Goal: Transaction & Acquisition: Purchase product/service

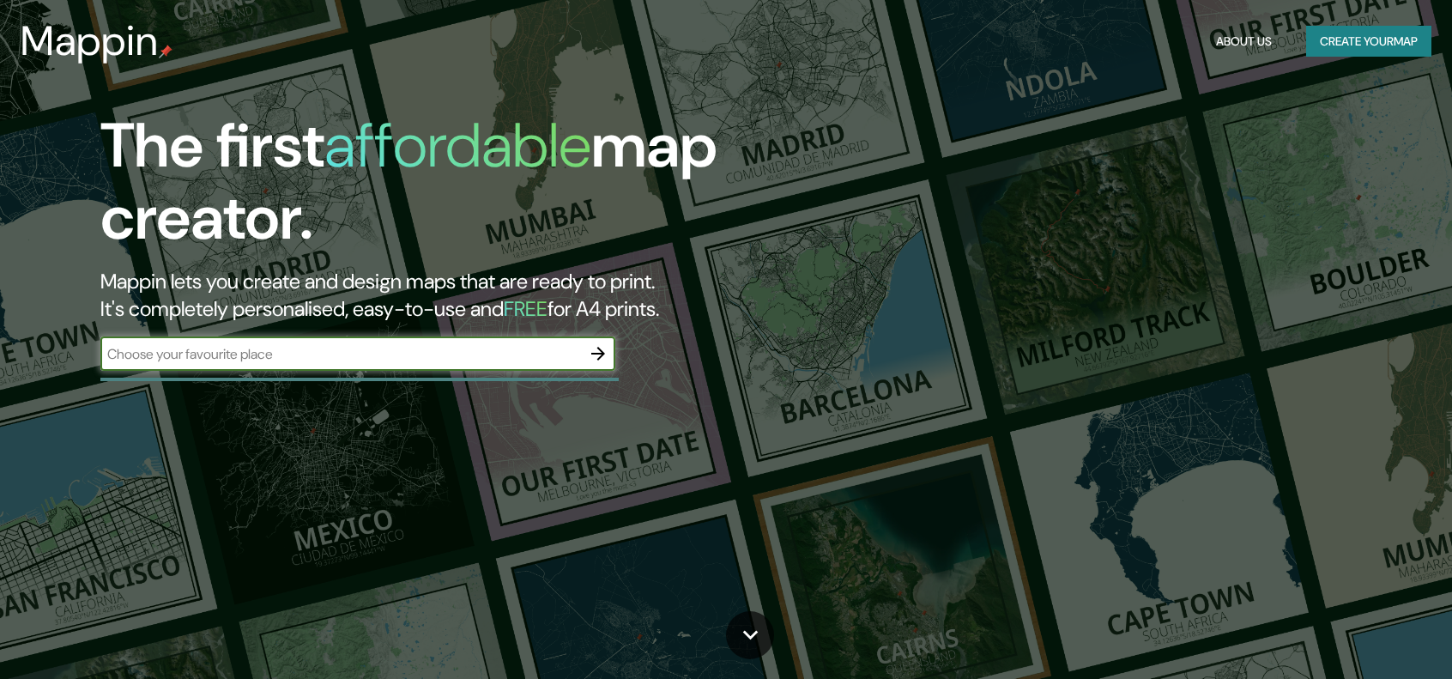
click at [330, 379] on div at bounding box center [359, 379] width 518 height 3
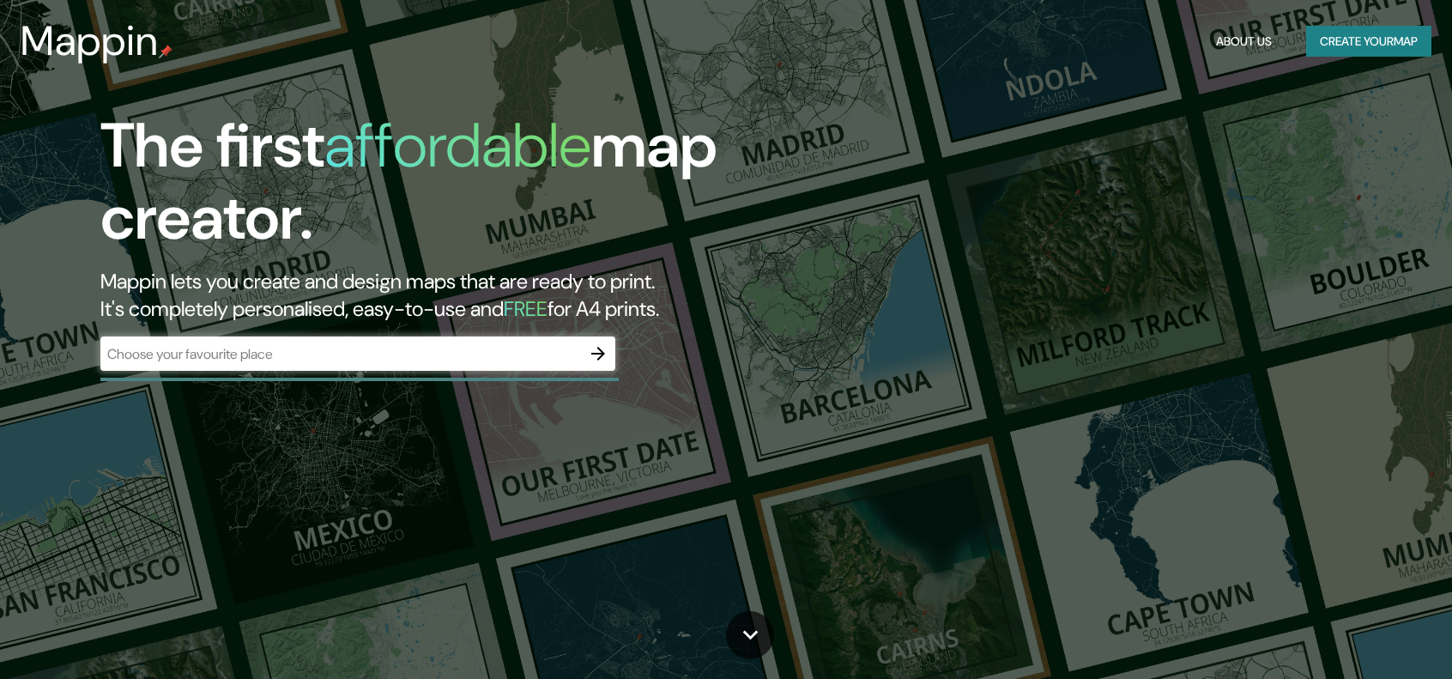
click at [324, 353] on input "text" at bounding box center [340, 354] width 481 height 20
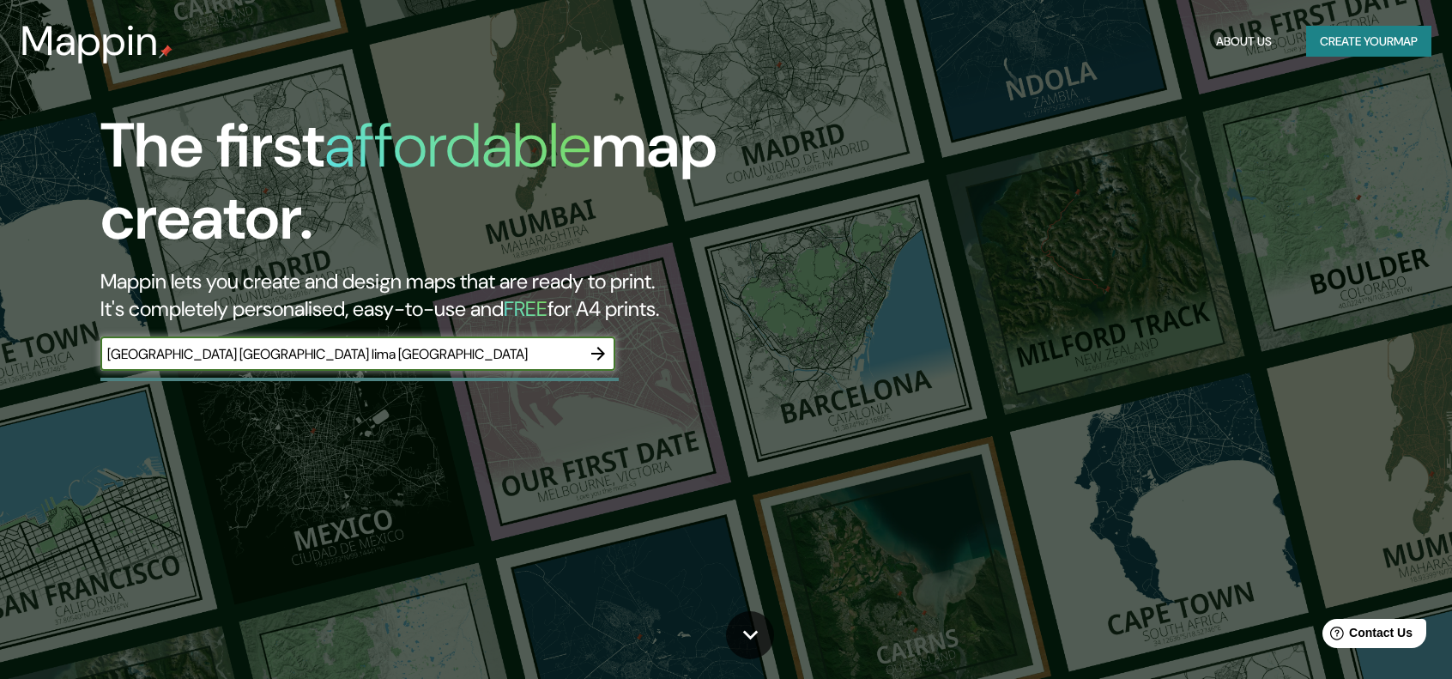
type input "[GEOGRAPHIC_DATA] [GEOGRAPHIC_DATA] lima [GEOGRAPHIC_DATA]"
click at [609, 360] on button "button" at bounding box center [598, 353] width 34 height 34
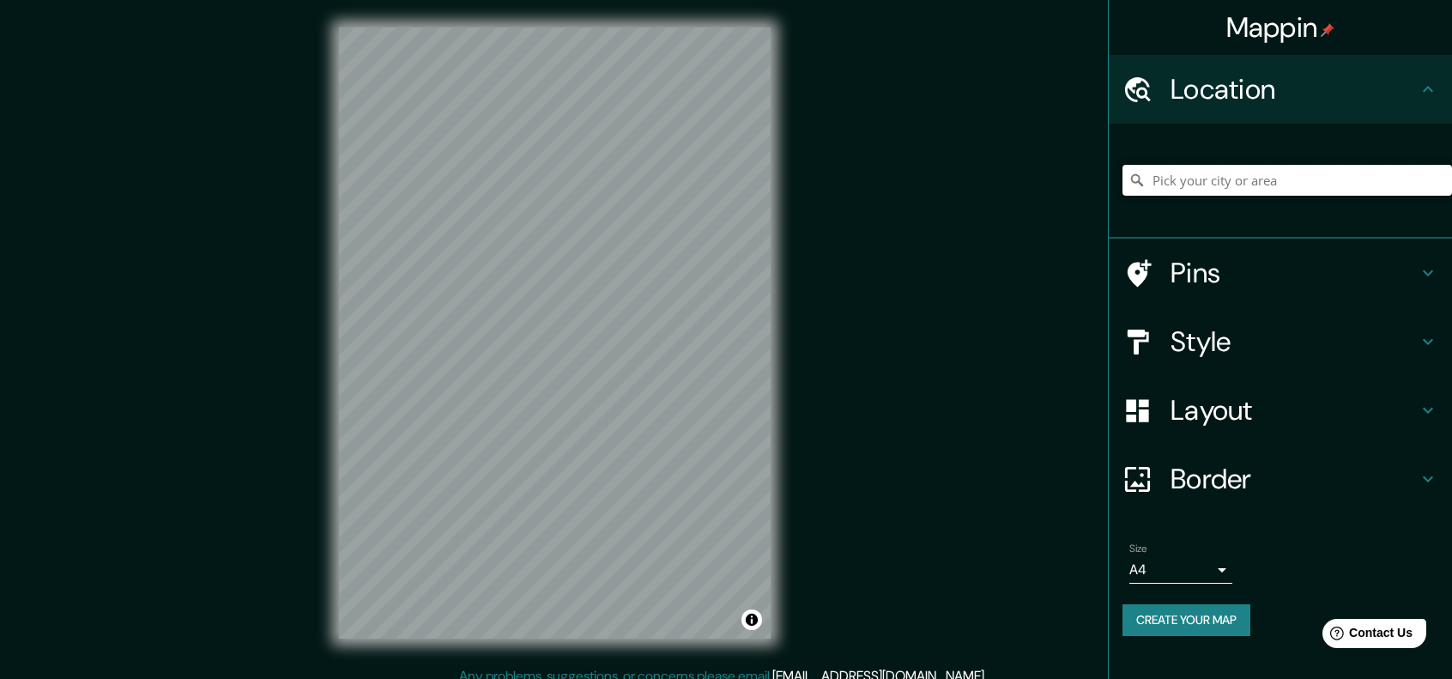
click at [1179, 190] on input "Pick your city or area" at bounding box center [1288, 180] width 330 height 31
click at [1179, 186] on input "Pick your city or area" at bounding box center [1288, 180] width 330 height 31
click at [1212, 194] on input "Pick your city or area" at bounding box center [1288, 180] width 330 height 31
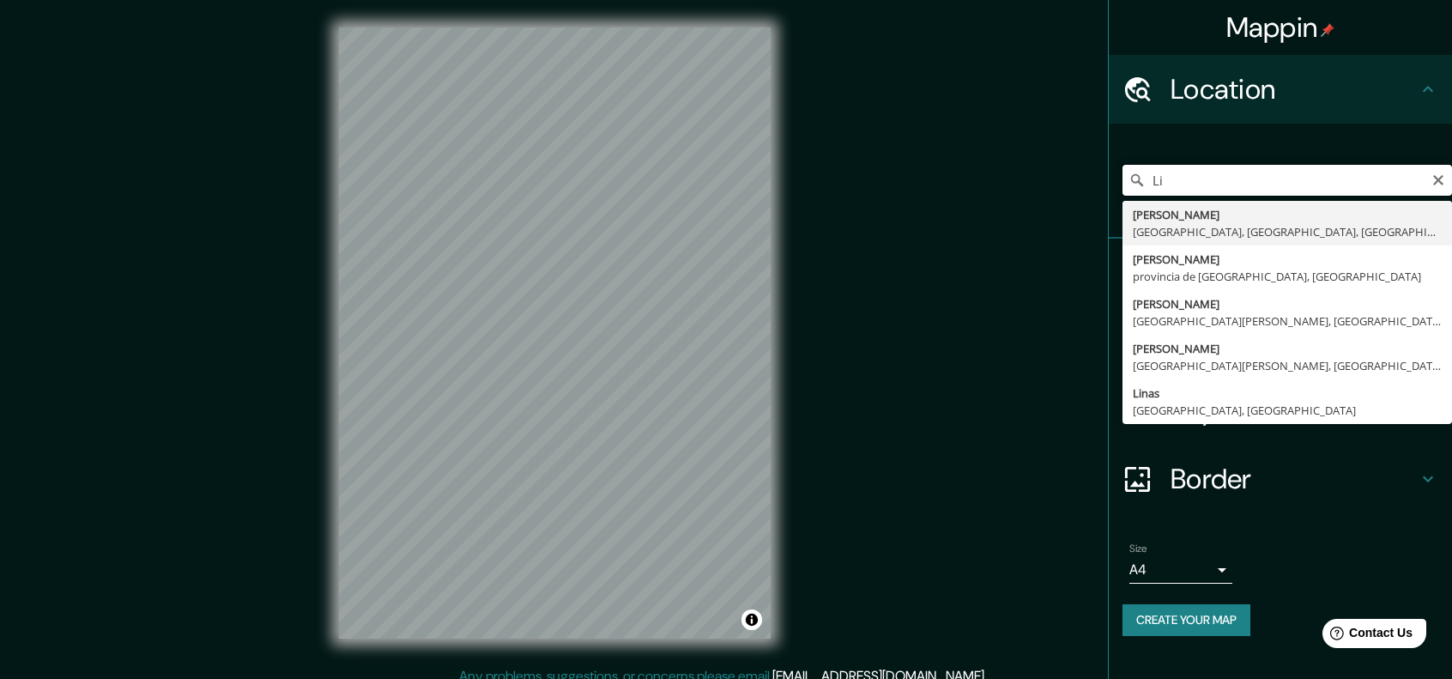
type input "L"
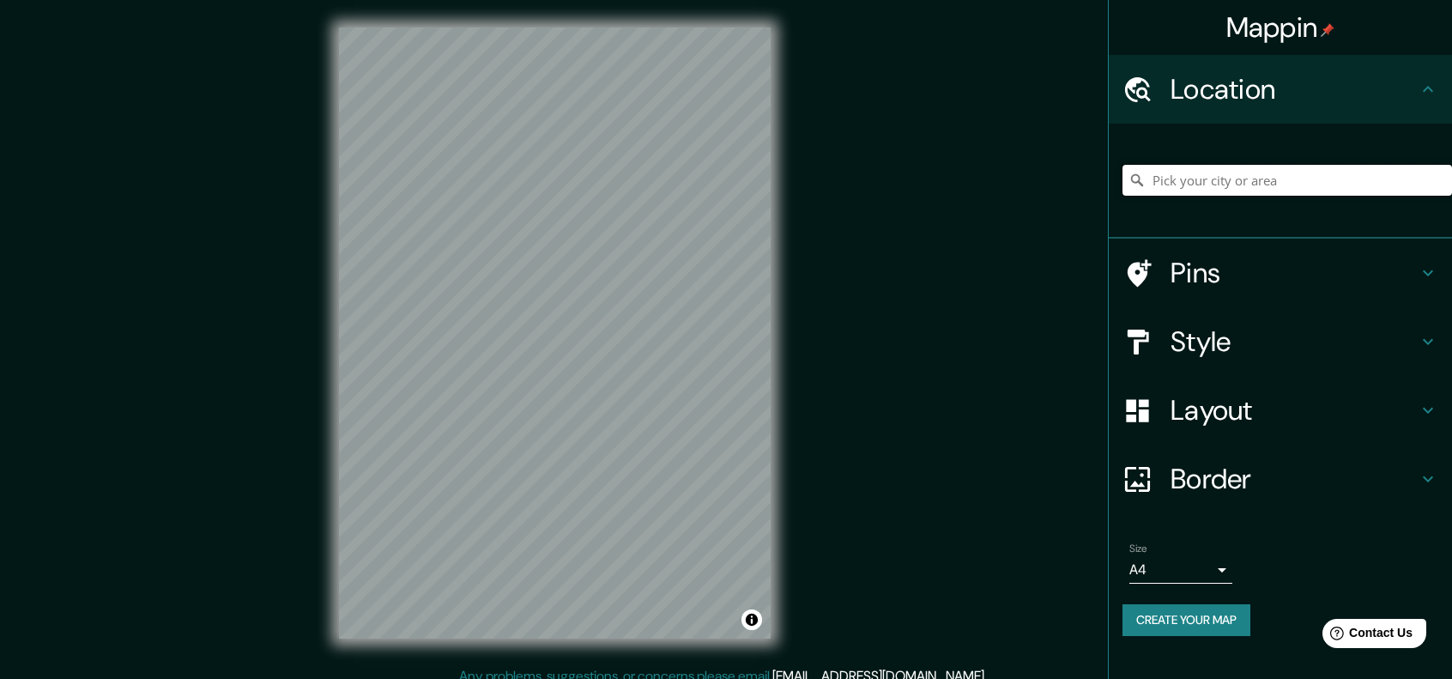
type input "P"
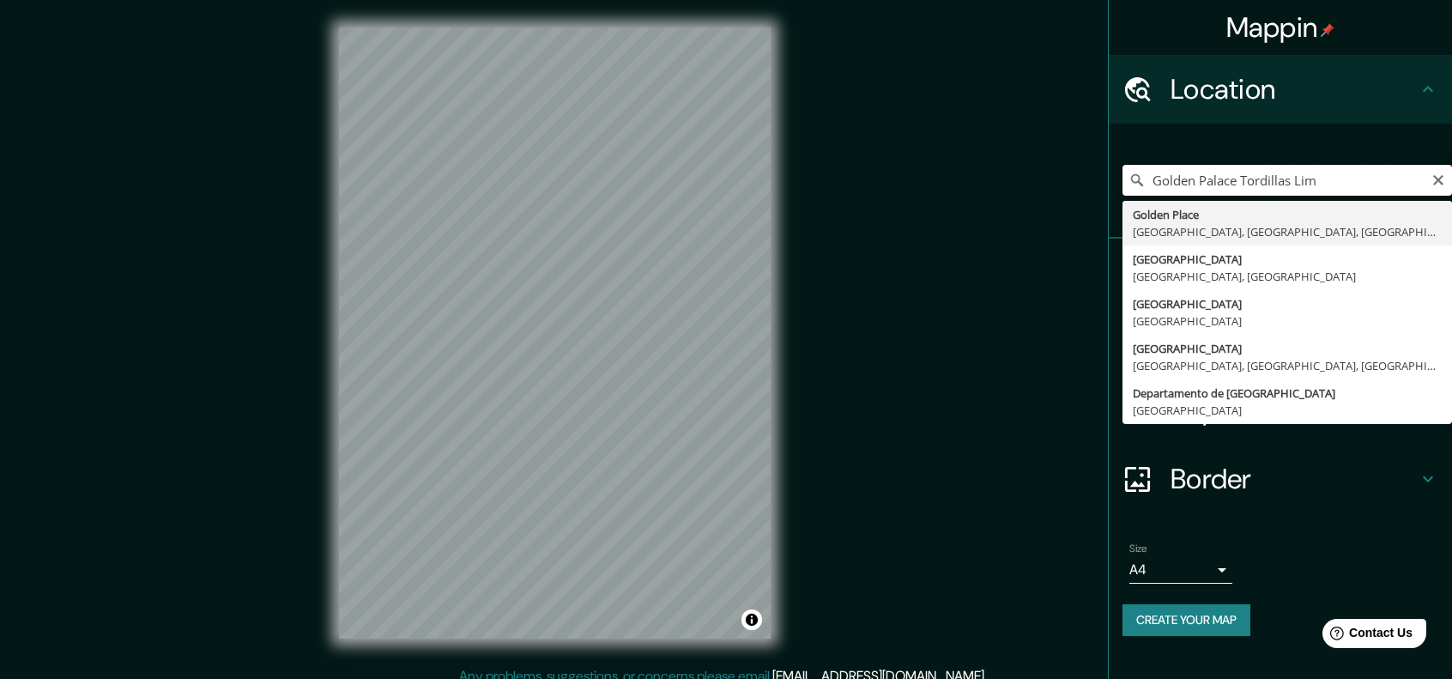
click at [1324, 193] on input "Golden Palace Tordillas Lim" at bounding box center [1288, 180] width 330 height 31
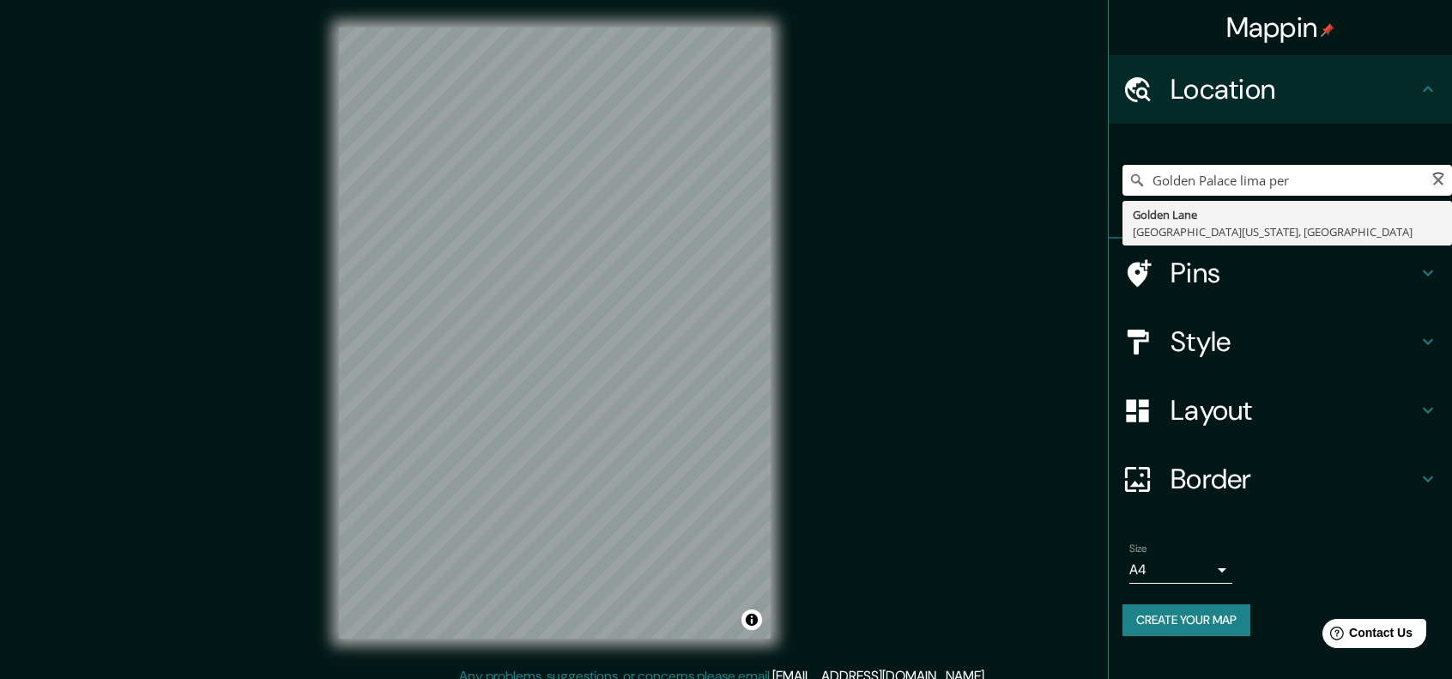
type input "Golden Palace lima [GEOGRAPHIC_DATA]"
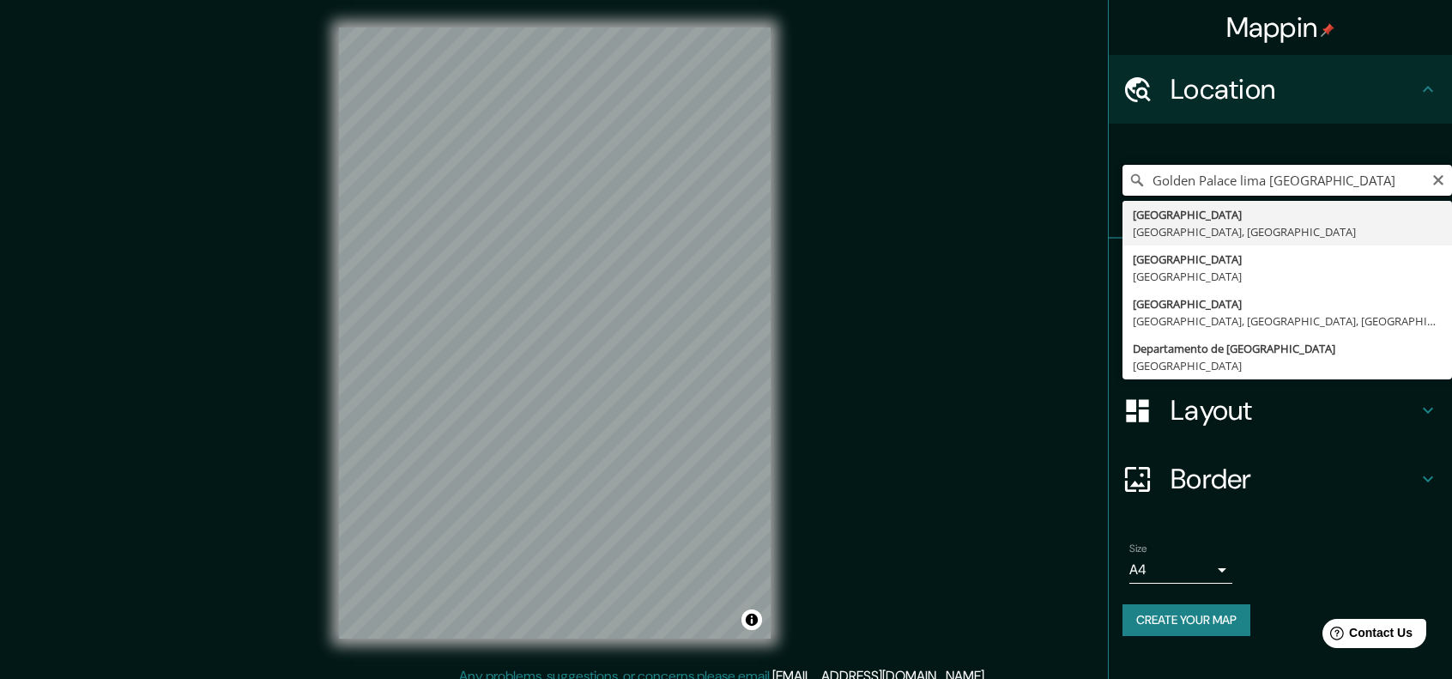
drag, startPoint x: 1379, startPoint y: 180, endPoint x: 1139, endPoint y: 198, distance: 241.0
click at [1150, 198] on div "[GEOGRAPHIC_DATA] [GEOGRAPHIC_DATA] [GEOGRAPHIC_DATA] [GEOGRAPHIC_DATA] [GEOGRA…" at bounding box center [1288, 180] width 330 height 86
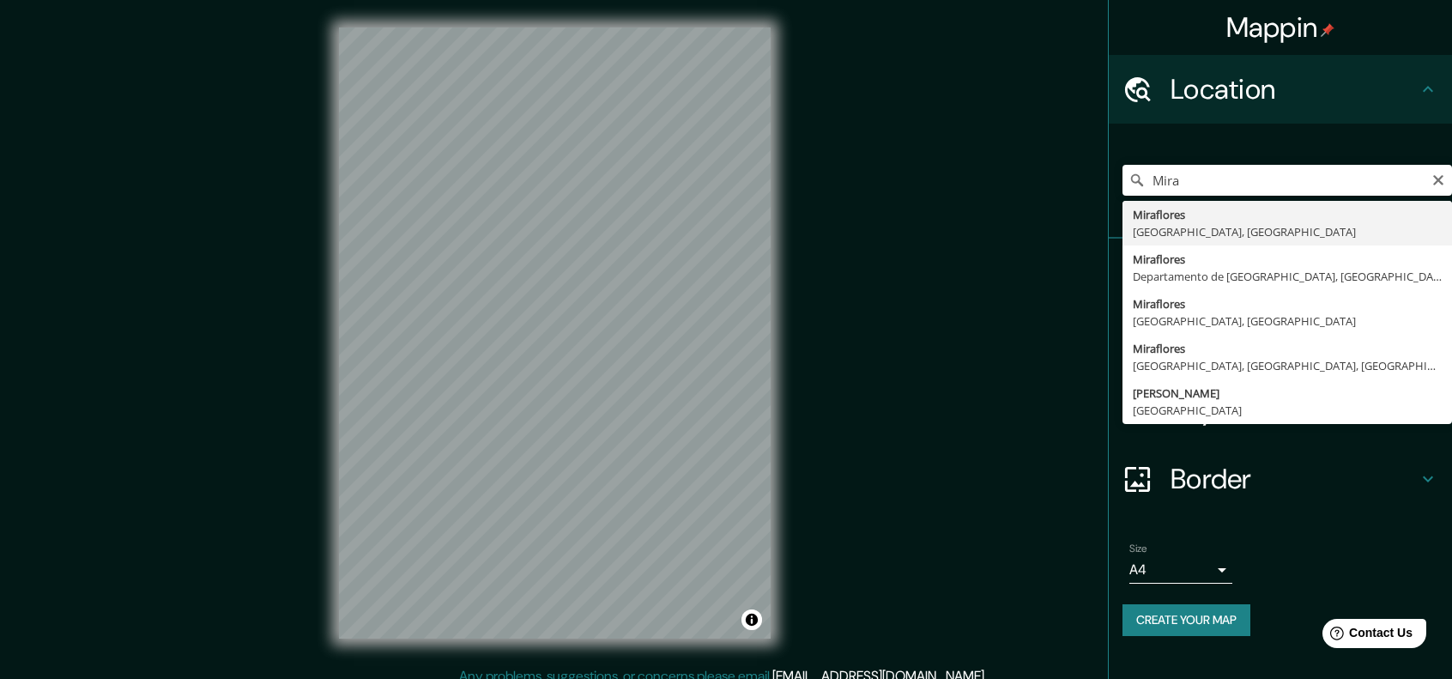
type input "[GEOGRAPHIC_DATA], [GEOGRAPHIC_DATA], [GEOGRAPHIC_DATA]"
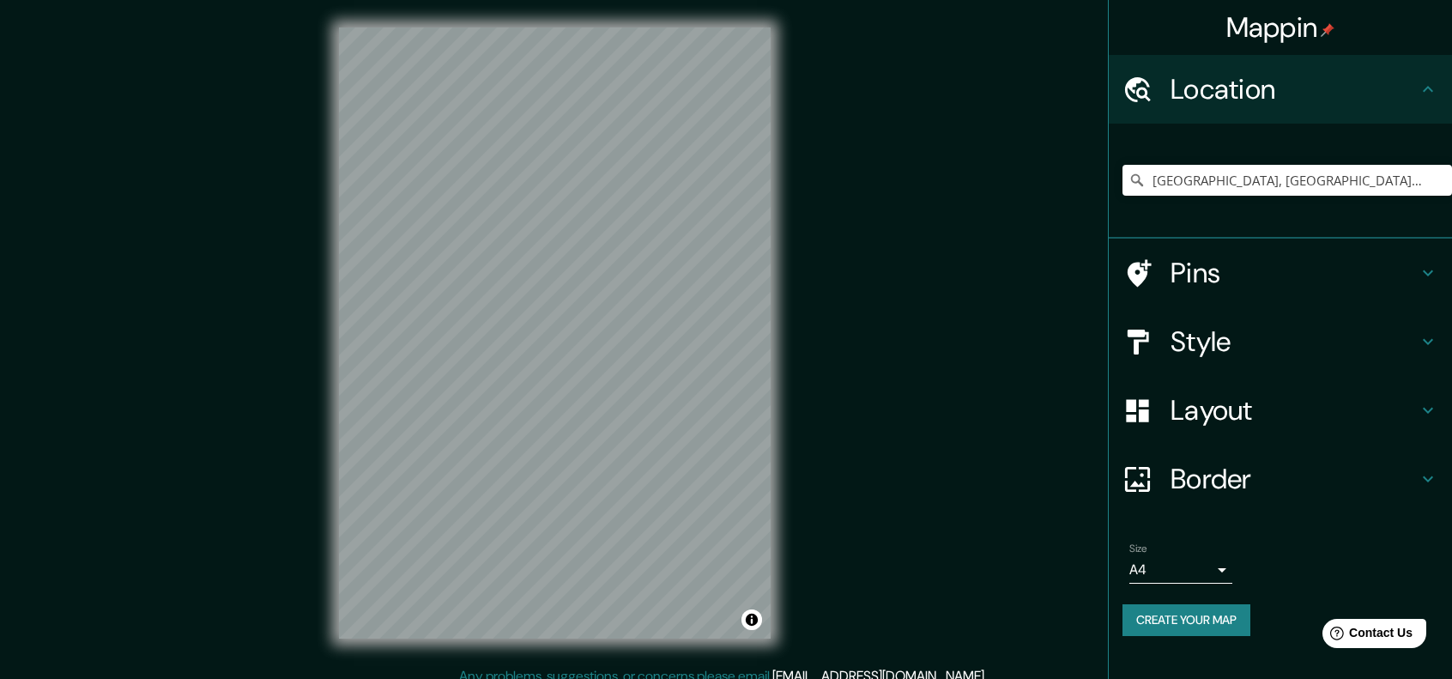
drag, startPoint x: 1322, startPoint y: 198, endPoint x: 1322, endPoint y: 188, distance: 10.3
click at [1322, 191] on div "[GEOGRAPHIC_DATA], [GEOGRAPHIC_DATA], [GEOGRAPHIC_DATA]" at bounding box center [1288, 180] width 330 height 86
click at [1322, 185] on input "[GEOGRAPHIC_DATA], [GEOGRAPHIC_DATA], [GEOGRAPHIC_DATA]" at bounding box center [1288, 180] width 330 height 31
drag, startPoint x: 1413, startPoint y: 168, endPoint x: 155, endPoint y: 124, distance: 1258.2
click at [158, 126] on div "Mappin Location [GEOGRAPHIC_DATA], [GEOGRAPHIC_DATA], [GEOGRAPHIC_DATA] Pins St…" at bounding box center [726, 347] width 1452 height 694
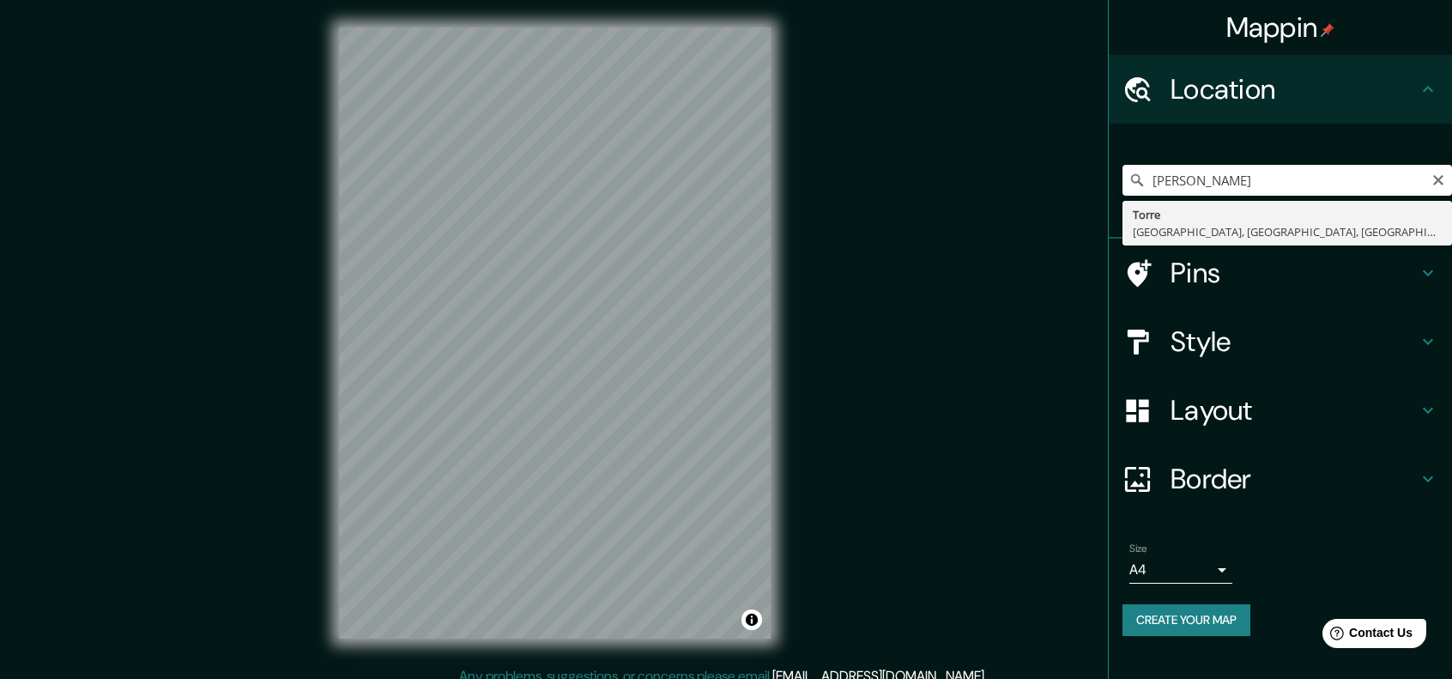
type input "[GEOGRAPHIC_DATA], [GEOGRAPHIC_DATA], [GEOGRAPHIC_DATA], [GEOGRAPHIC_DATA]"
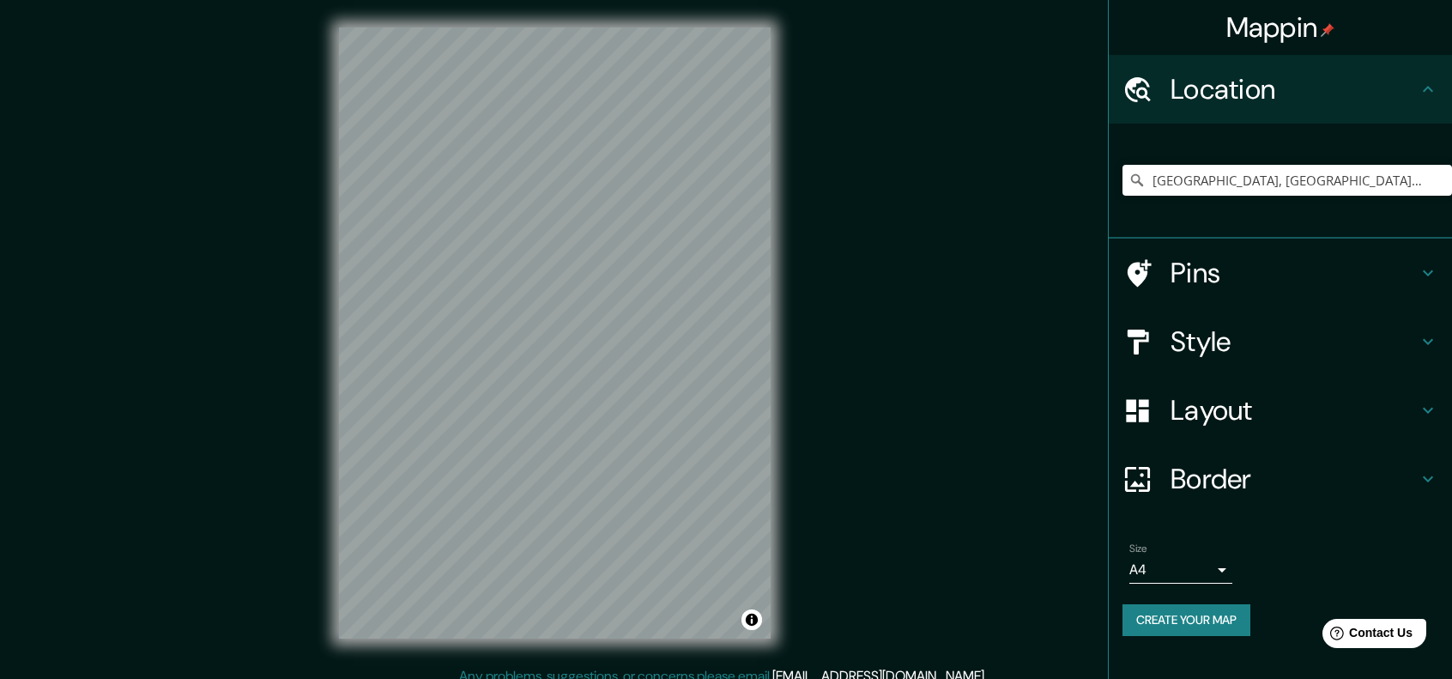
click at [851, 300] on div "Mappin Location [GEOGRAPHIC_DATA], [GEOGRAPHIC_DATA], [GEOGRAPHIC_DATA], [GEOGR…" at bounding box center [726, 347] width 1452 height 694
click at [1330, 318] on div "Style" at bounding box center [1280, 341] width 343 height 69
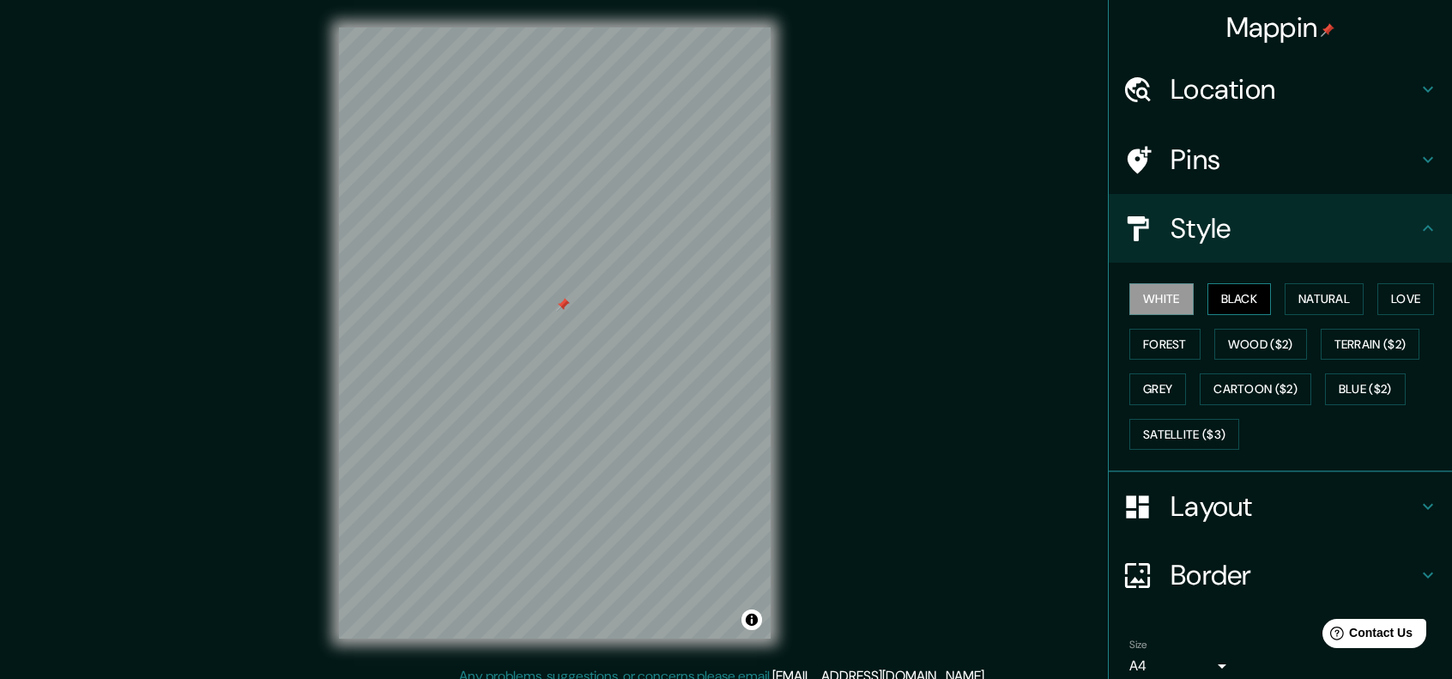
click at [1237, 294] on button "Black" at bounding box center [1240, 299] width 64 height 32
click at [1148, 303] on button "White" at bounding box center [1162, 299] width 64 height 32
click at [1325, 294] on button "Natural" at bounding box center [1324, 299] width 79 height 32
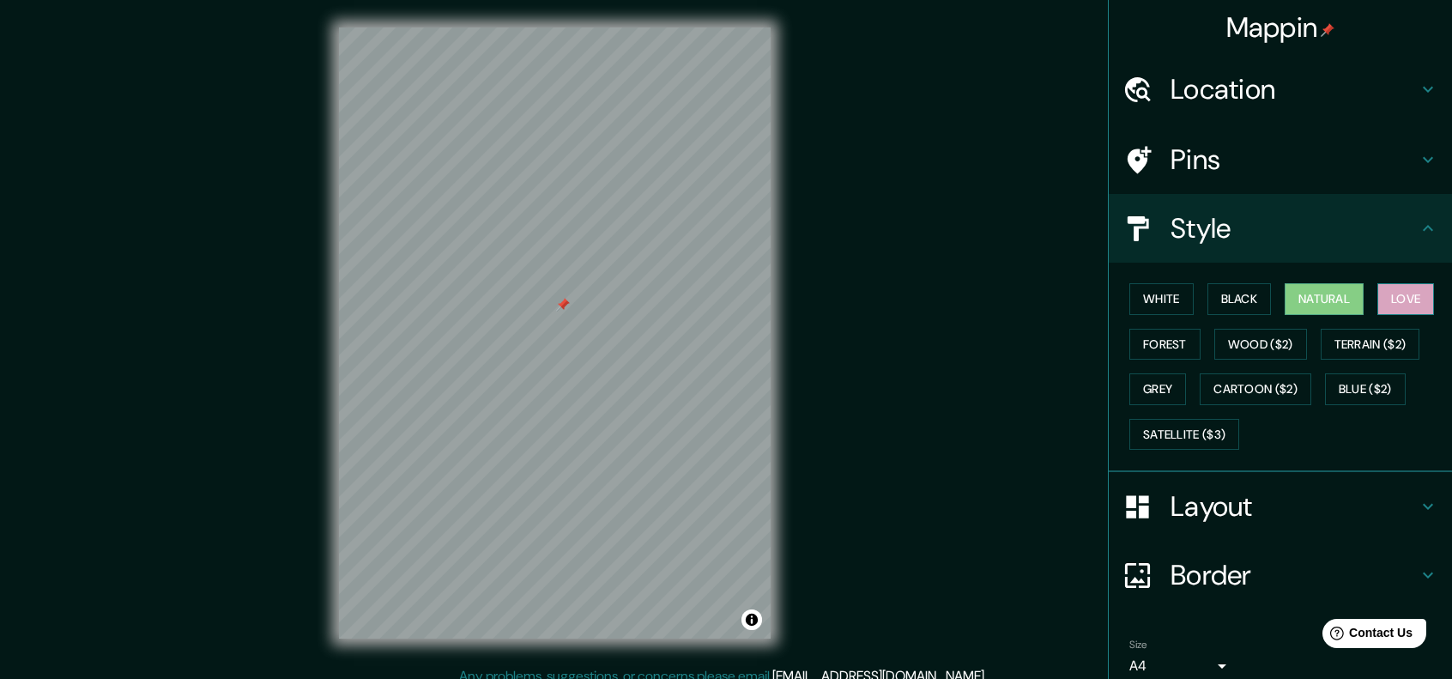
click at [1392, 286] on button "Love" at bounding box center [1406, 299] width 57 height 32
click at [1395, 298] on button "Love" at bounding box center [1406, 299] width 57 height 32
click at [1153, 342] on button "Forest" at bounding box center [1165, 345] width 71 height 32
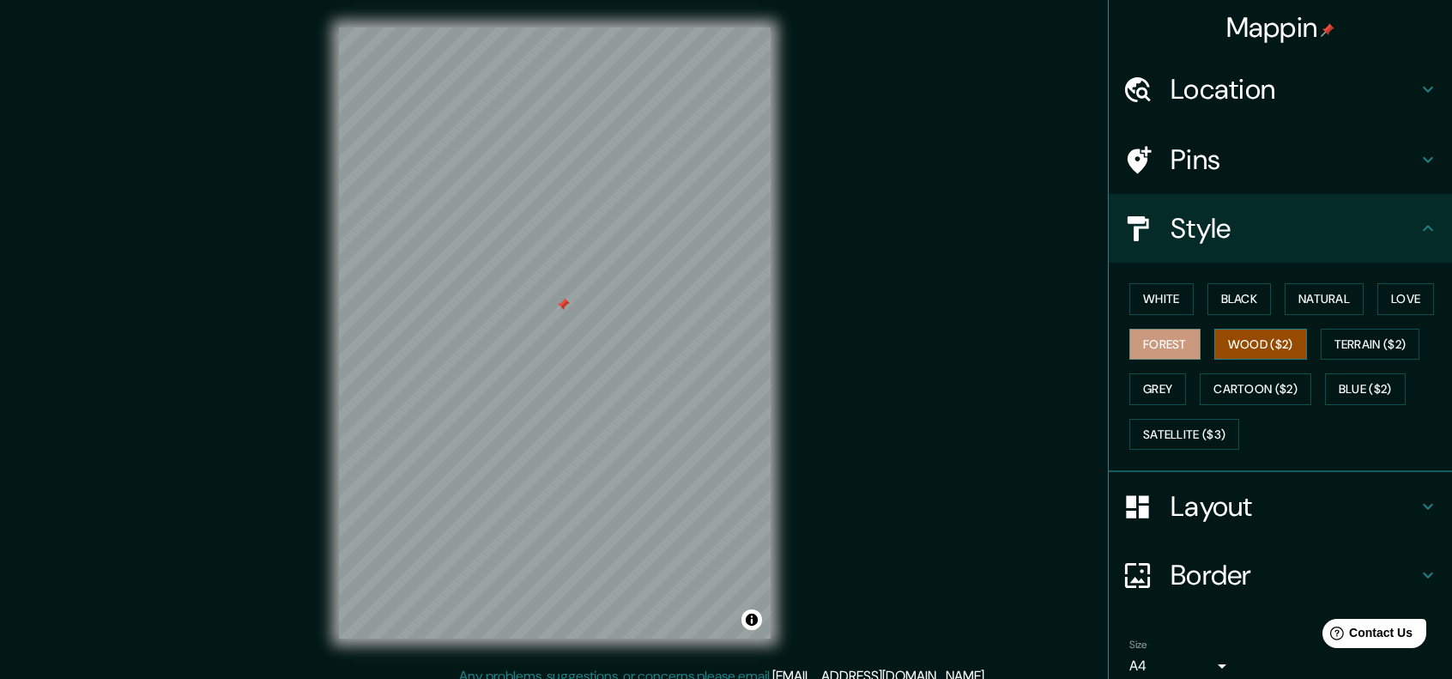
click at [1242, 339] on button "Wood ($2)" at bounding box center [1261, 345] width 93 height 32
click at [1321, 346] on button "Terrain ($2)" at bounding box center [1371, 345] width 100 height 32
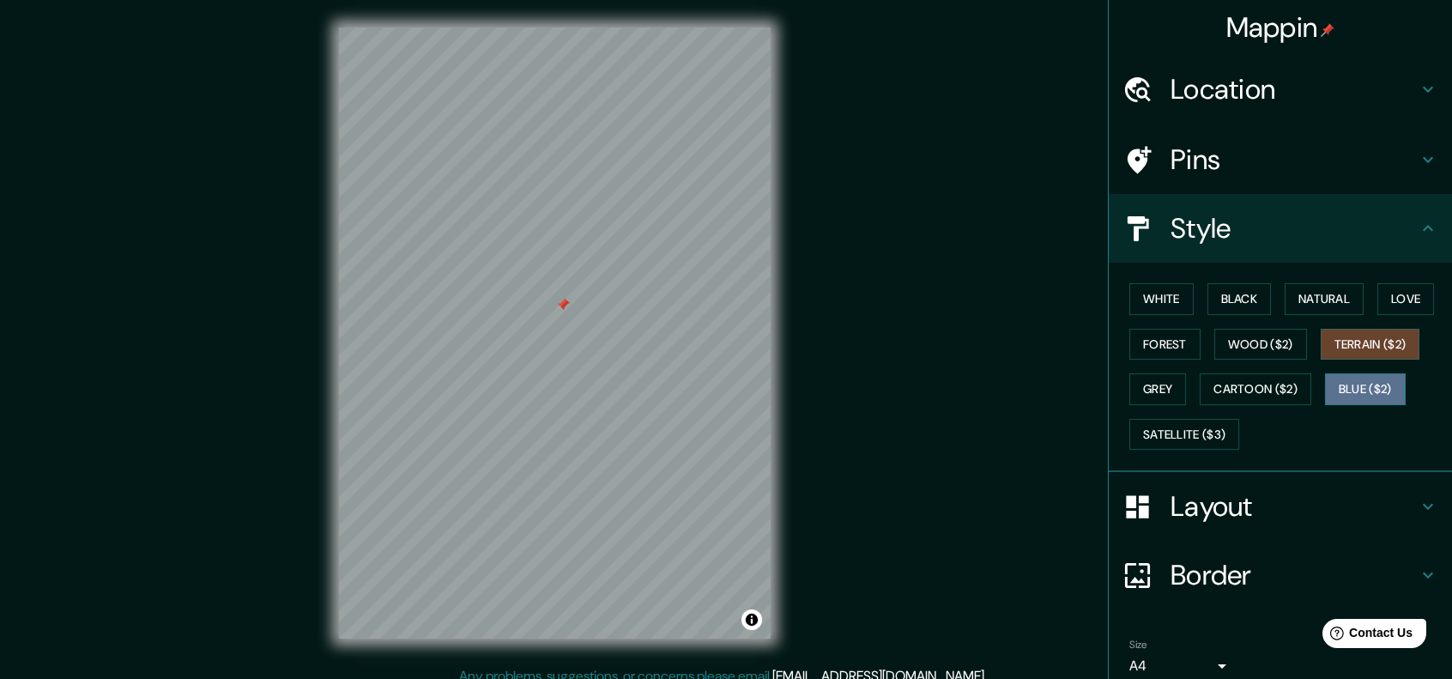
click at [1330, 401] on button "Blue ($2)" at bounding box center [1365, 389] width 81 height 32
click at [1276, 408] on div "White Black Natural Love Forest Wood ($2) Terrain ($2) Grey Cartoon ($2) Blue (…" at bounding box center [1288, 366] width 330 height 180
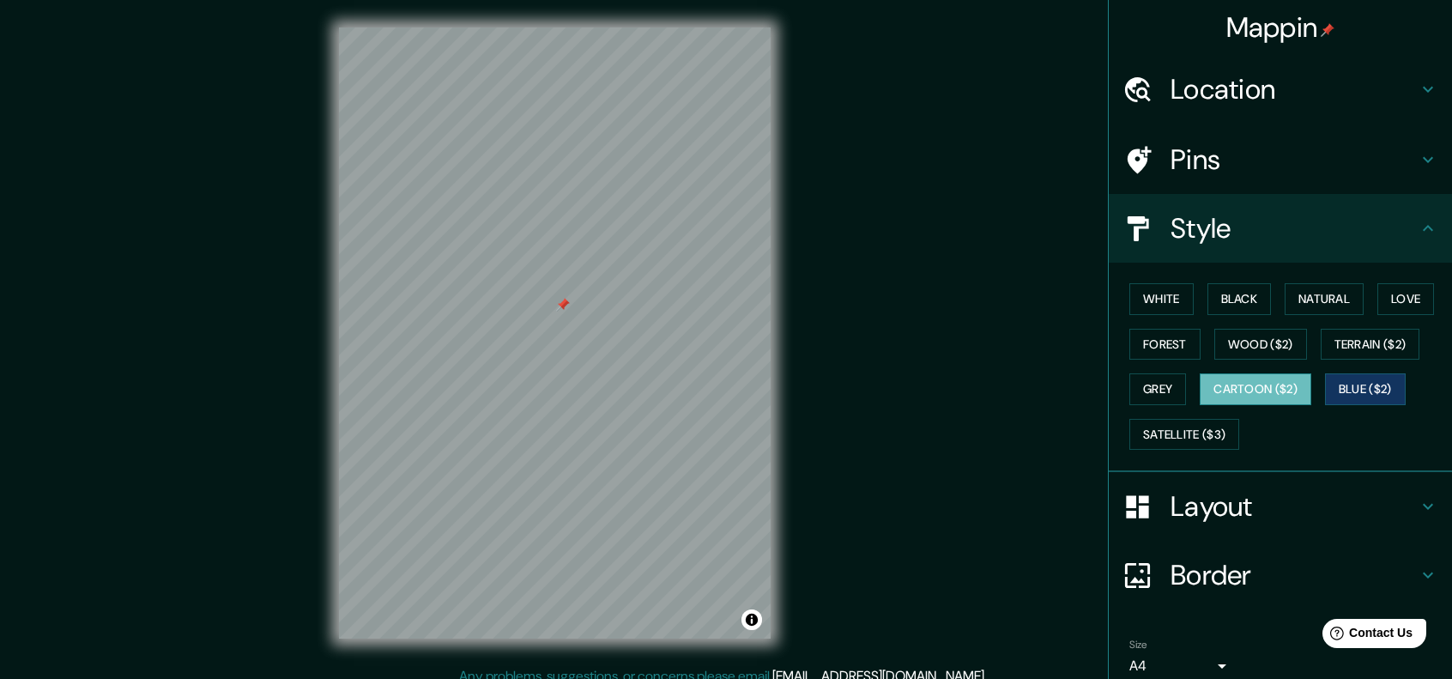
click at [1265, 396] on button "Cartoon ($2)" at bounding box center [1256, 389] width 112 height 32
click at [1137, 403] on div "White Black Natural Love Forest Wood ($2) Terrain ($2) Grey Cartoon ($2) Blue (…" at bounding box center [1288, 366] width 330 height 180
click at [1149, 391] on button "Grey" at bounding box center [1158, 389] width 57 height 32
click at [1262, 380] on button "Cartoon ($2)" at bounding box center [1256, 389] width 112 height 32
click at [1151, 296] on button "White" at bounding box center [1162, 299] width 64 height 32
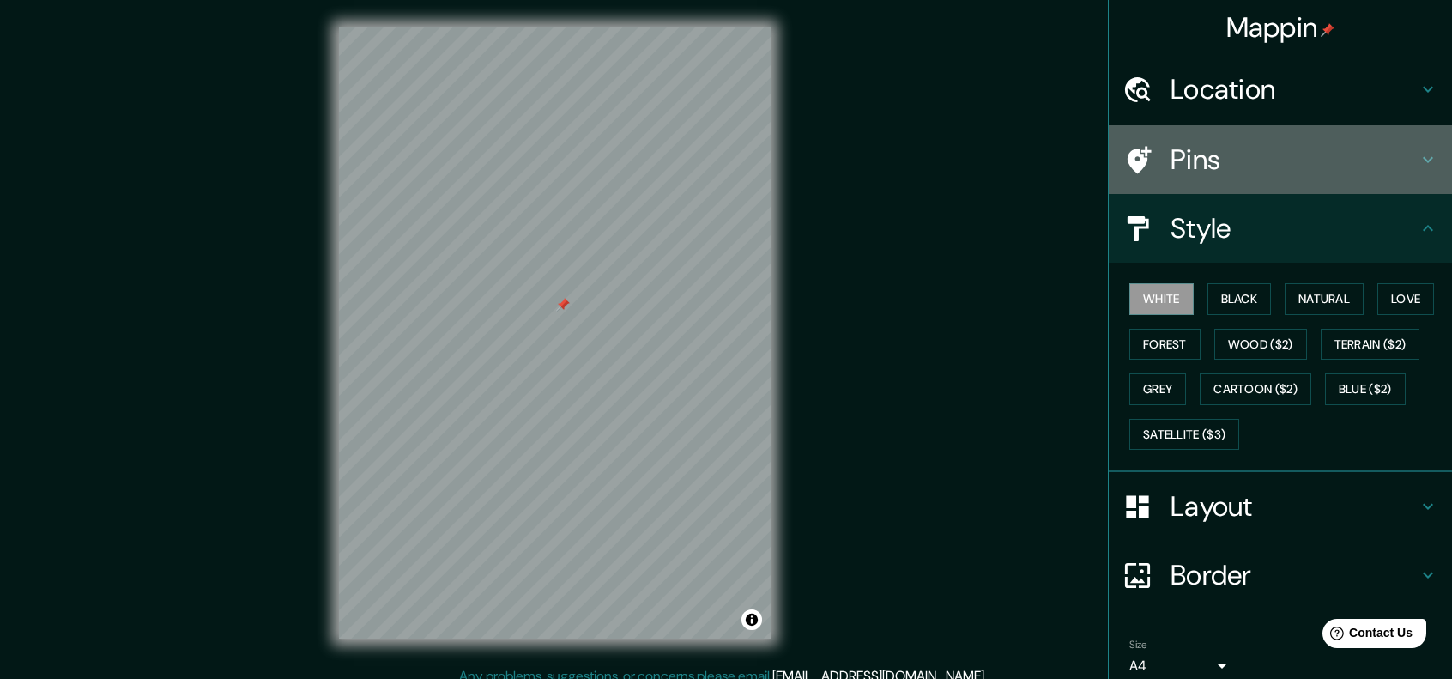
click at [1313, 175] on h4 "Pins" at bounding box center [1294, 159] width 247 height 34
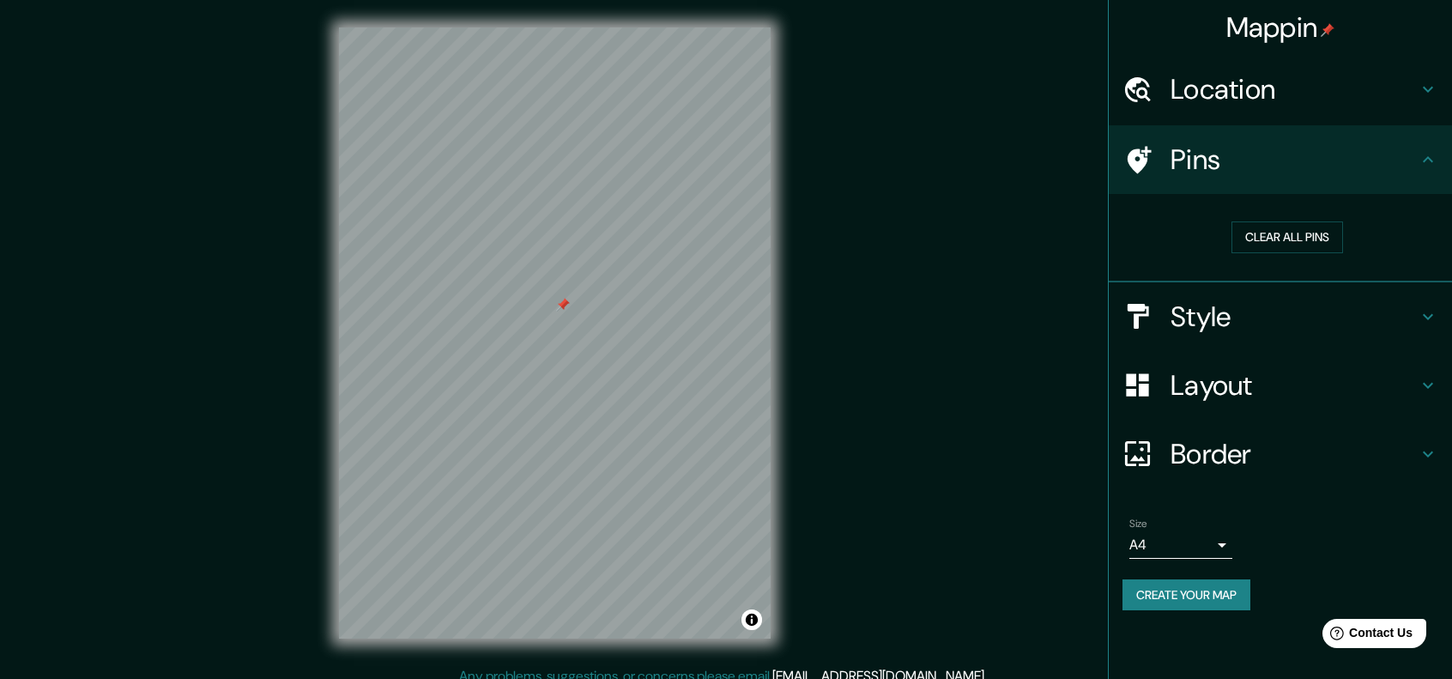
click at [1302, 104] on h4 "Location" at bounding box center [1294, 89] width 247 height 34
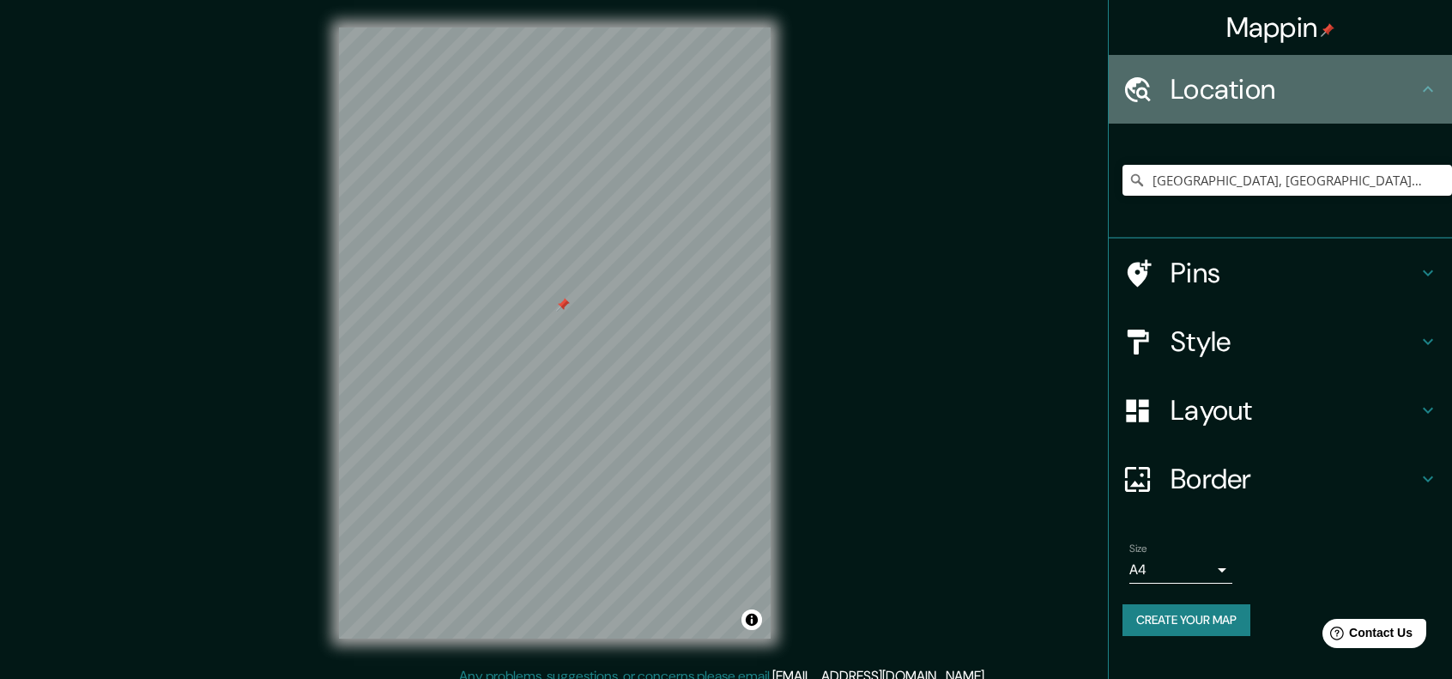
click at [1302, 104] on h4 "Location" at bounding box center [1294, 89] width 247 height 34
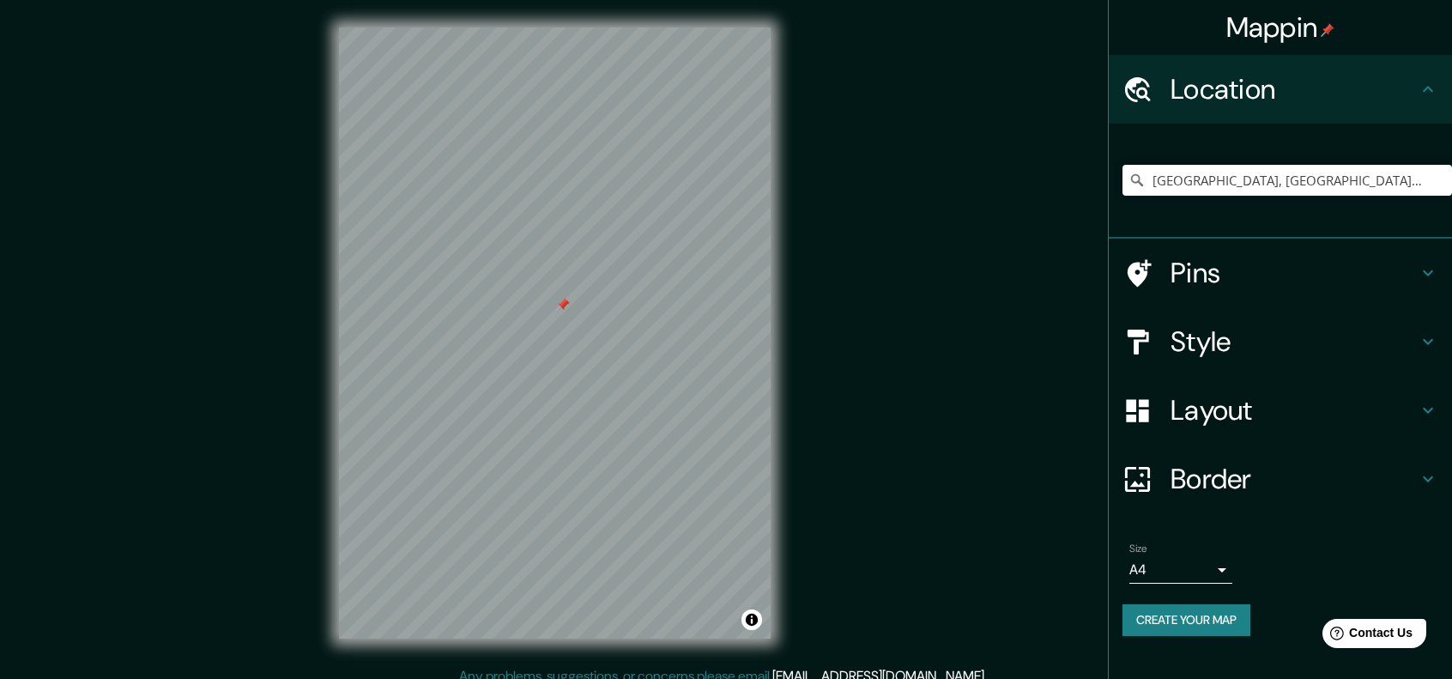
click at [1262, 428] on div "Layout" at bounding box center [1280, 410] width 343 height 69
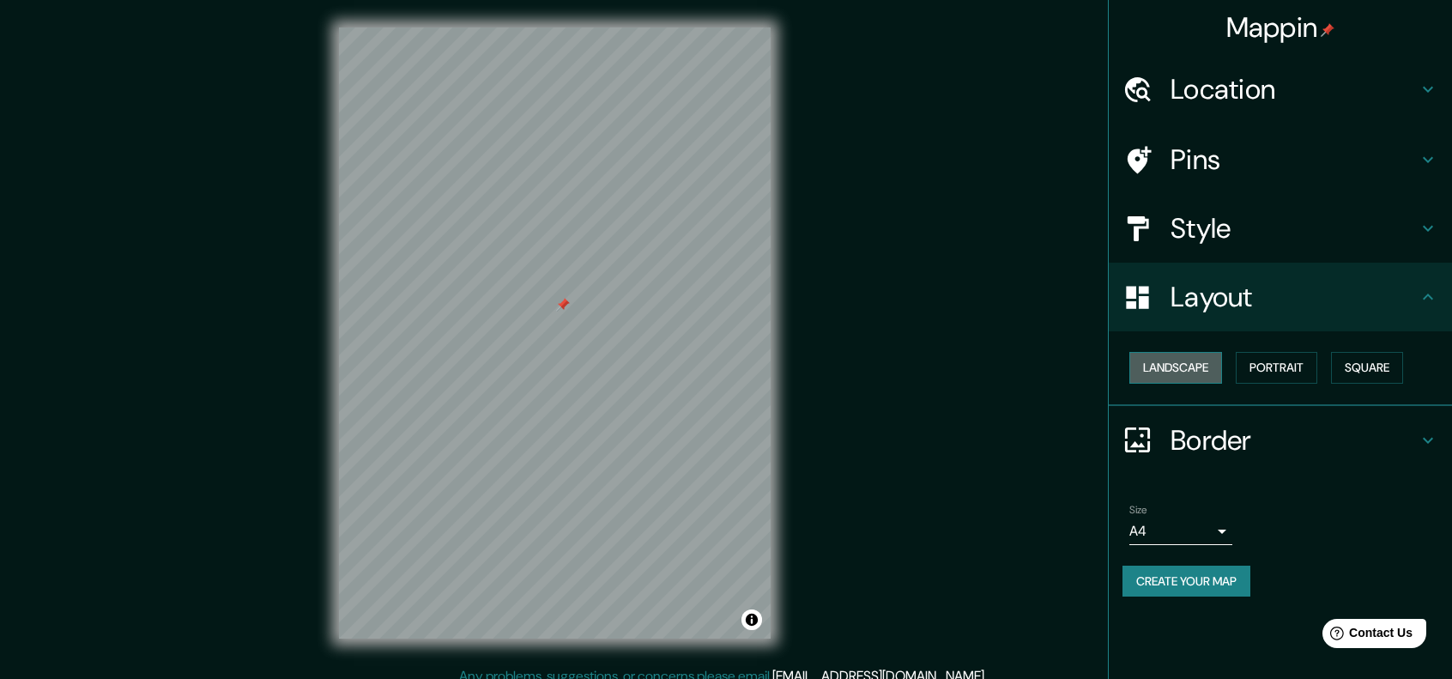
click at [1191, 370] on button "Landscape" at bounding box center [1176, 368] width 93 height 32
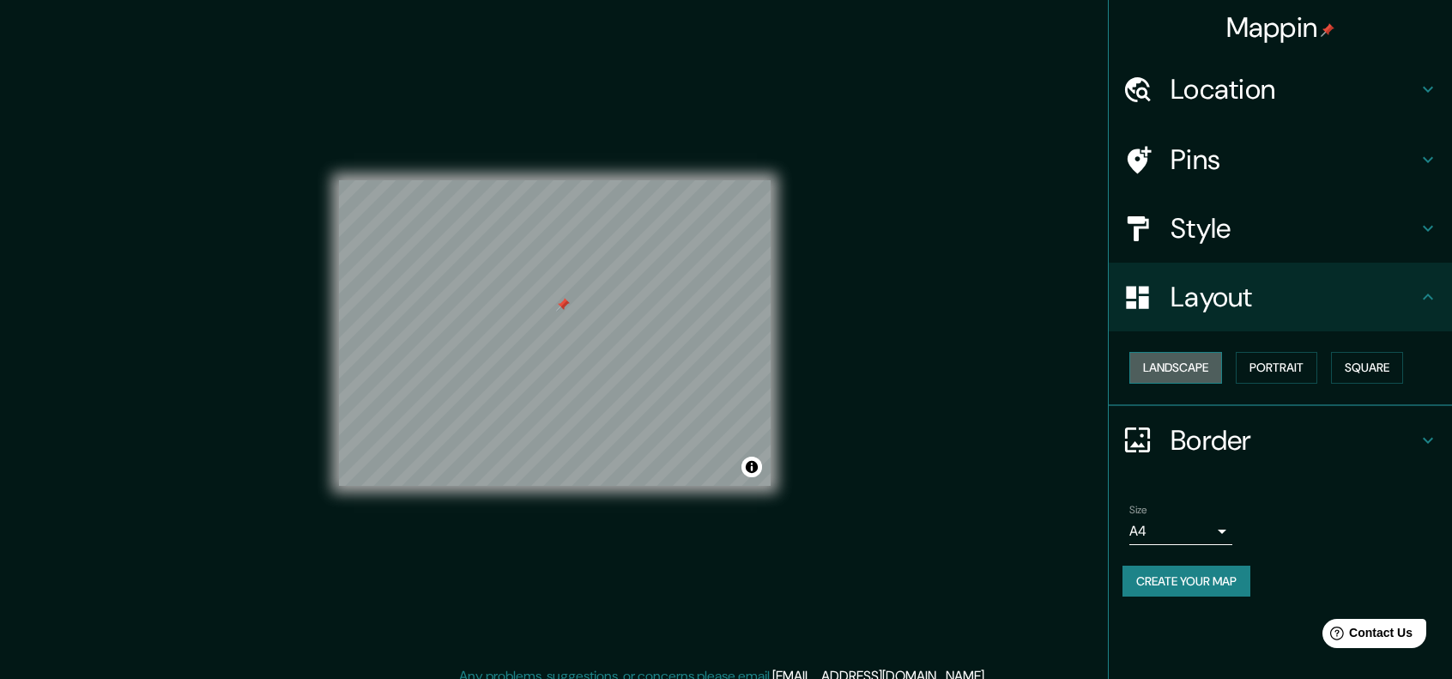
click at [1191, 370] on button "Landscape" at bounding box center [1176, 368] width 93 height 32
click at [1269, 360] on button "Portrait" at bounding box center [1277, 368] width 82 height 32
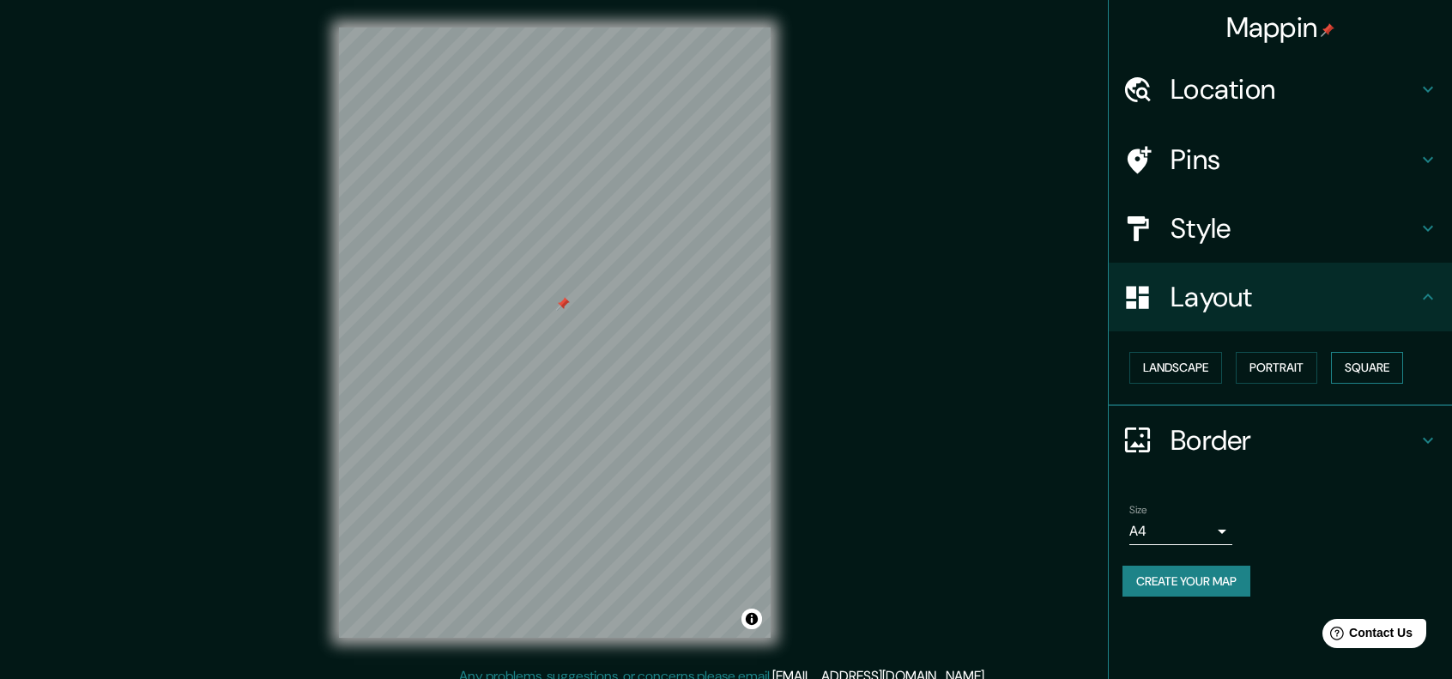
click at [1399, 368] on button "Square" at bounding box center [1367, 368] width 72 height 32
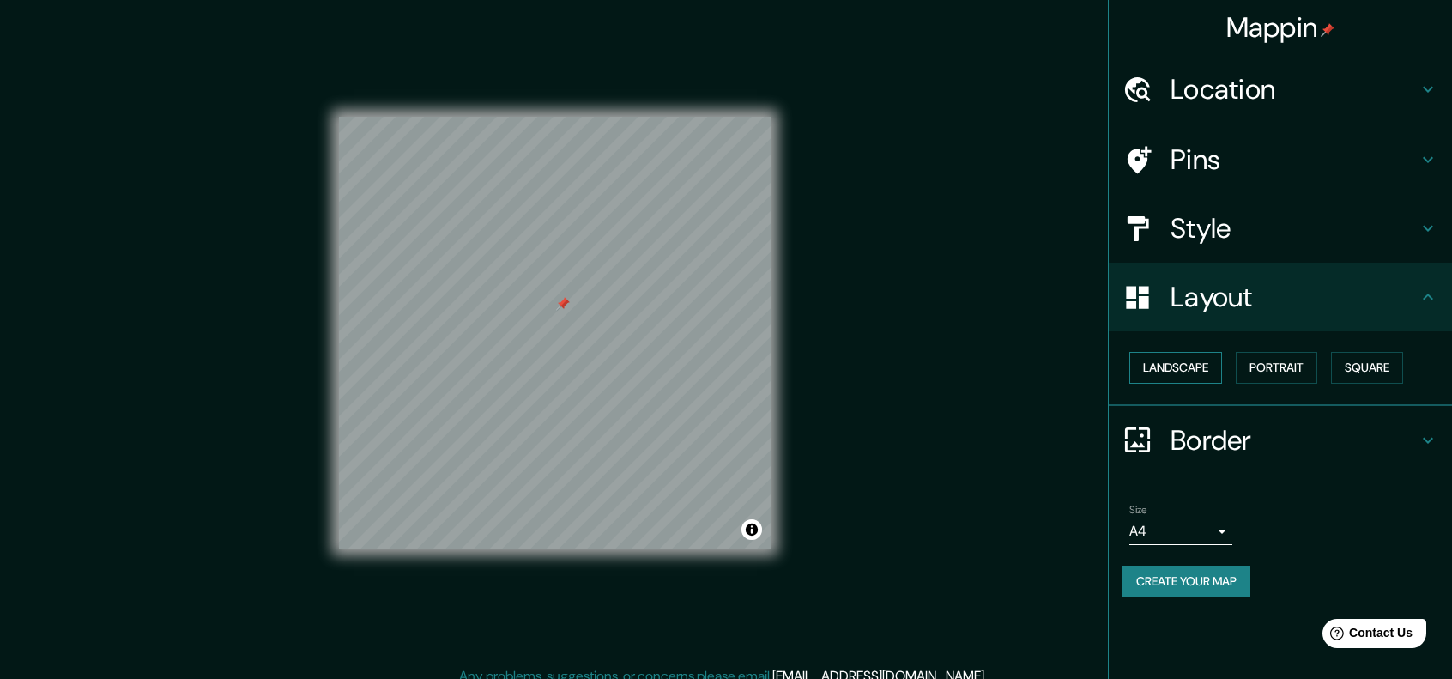
click at [1166, 375] on button "Landscape" at bounding box center [1176, 368] width 93 height 32
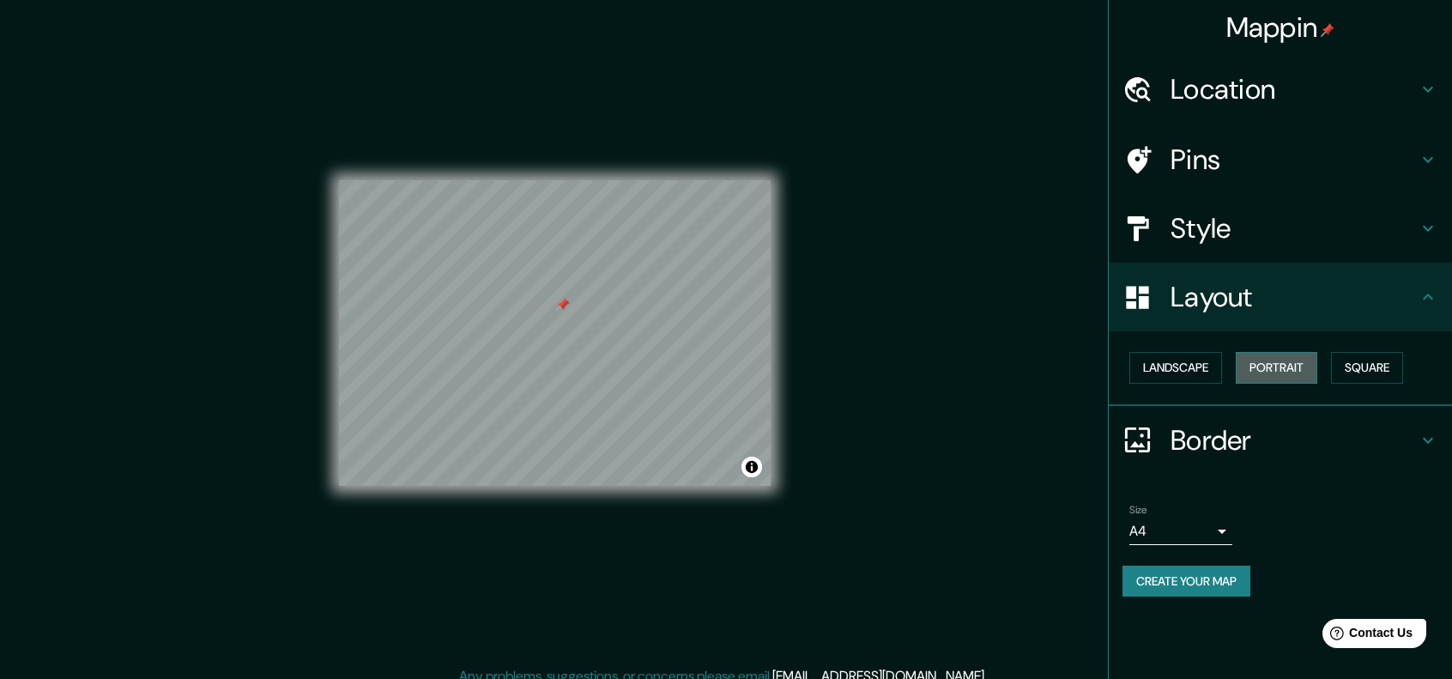
click at [1287, 376] on button "Portrait" at bounding box center [1277, 368] width 82 height 32
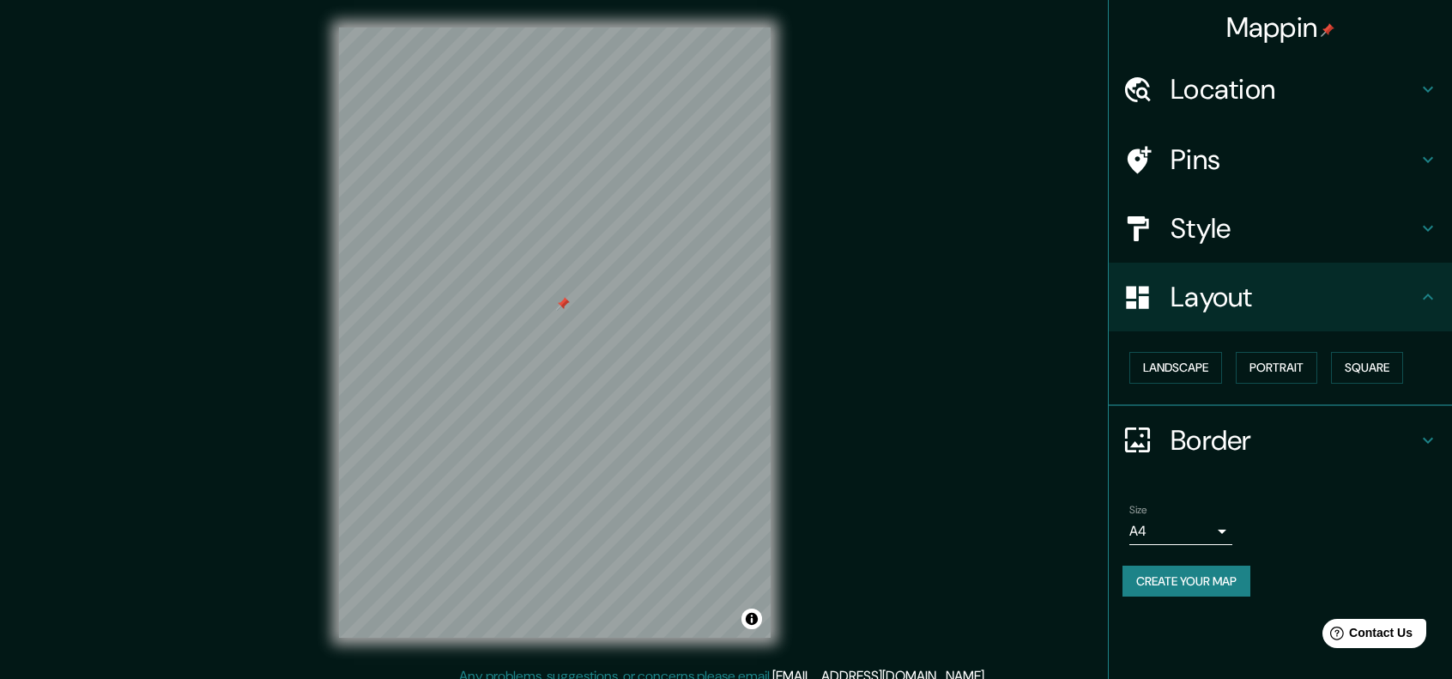
click at [1353, 439] on h4 "Border" at bounding box center [1294, 440] width 247 height 34
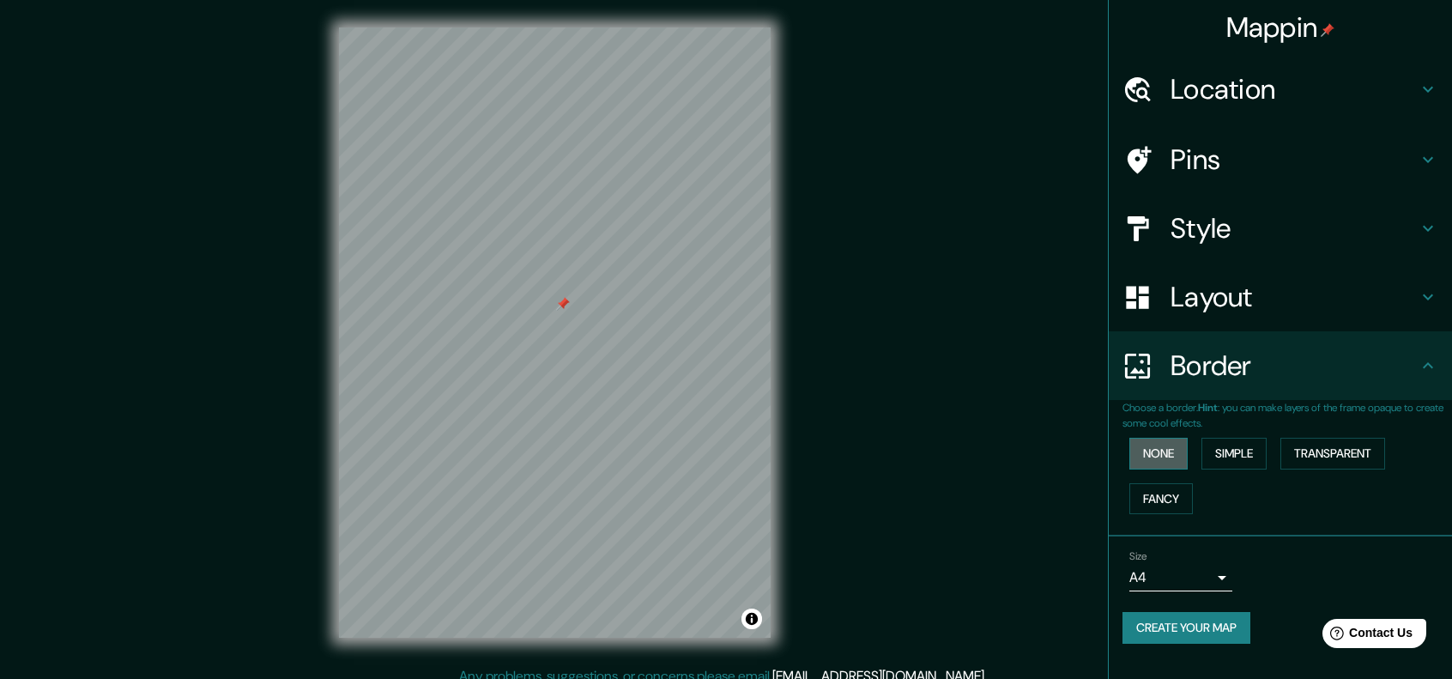
click at [1160, 445] on button "None" at bounding box center [1159, 454] width 58 height 32
click at [1236, 449] on button "Simple" at bounding box center [1234, 454] width 65 height 32
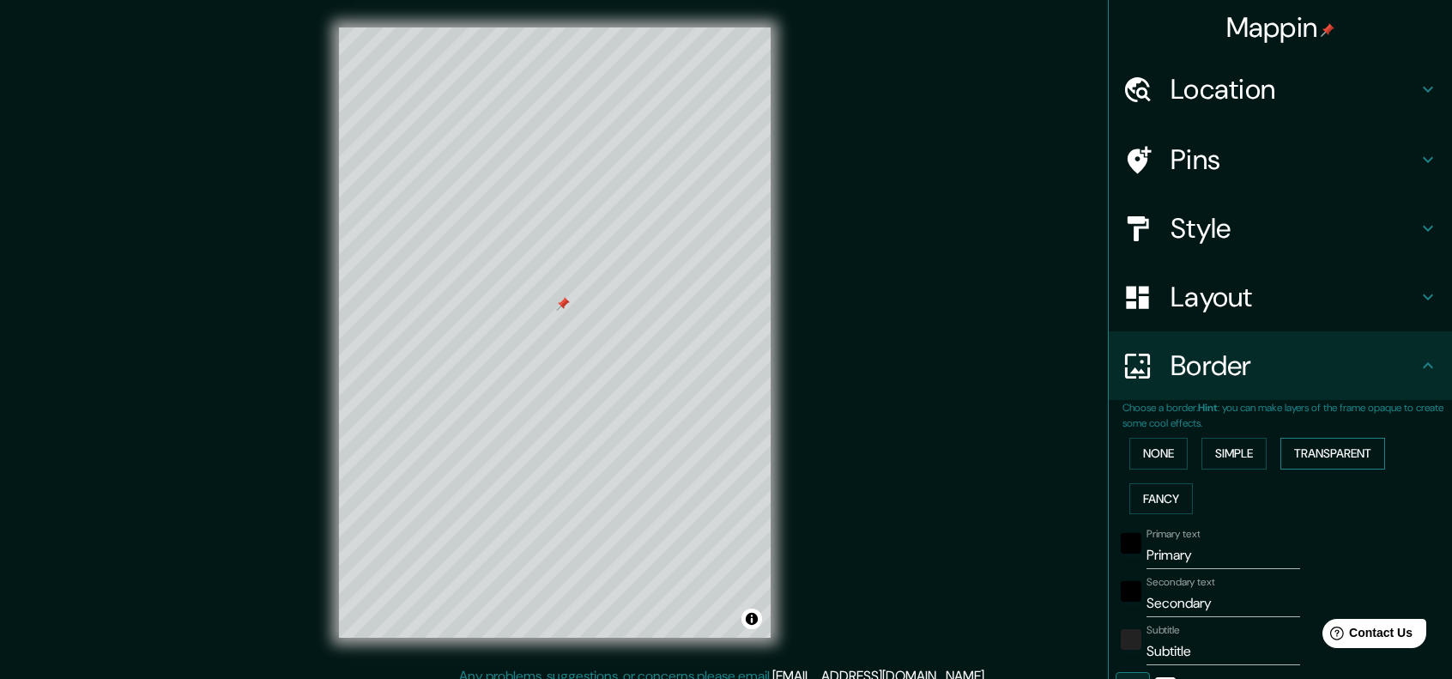
click at [1349, 445] on button "Transparent" at bounding box center [1333, 454] width 105 height 32
click at [1155, 503] on button "Fancy" at bounding box center [1162, 499] width 64 height 32
click at [1314, 451] on button "Transparent" at bounding box center [1333, 454] width 105 height 32
click at [1221, 456] on button "Simple" at bounding box center [1234, 454] width 65 height 32
click at [1166, 457] on button "None" at bounding box center [1159, 454] width 58 height 32
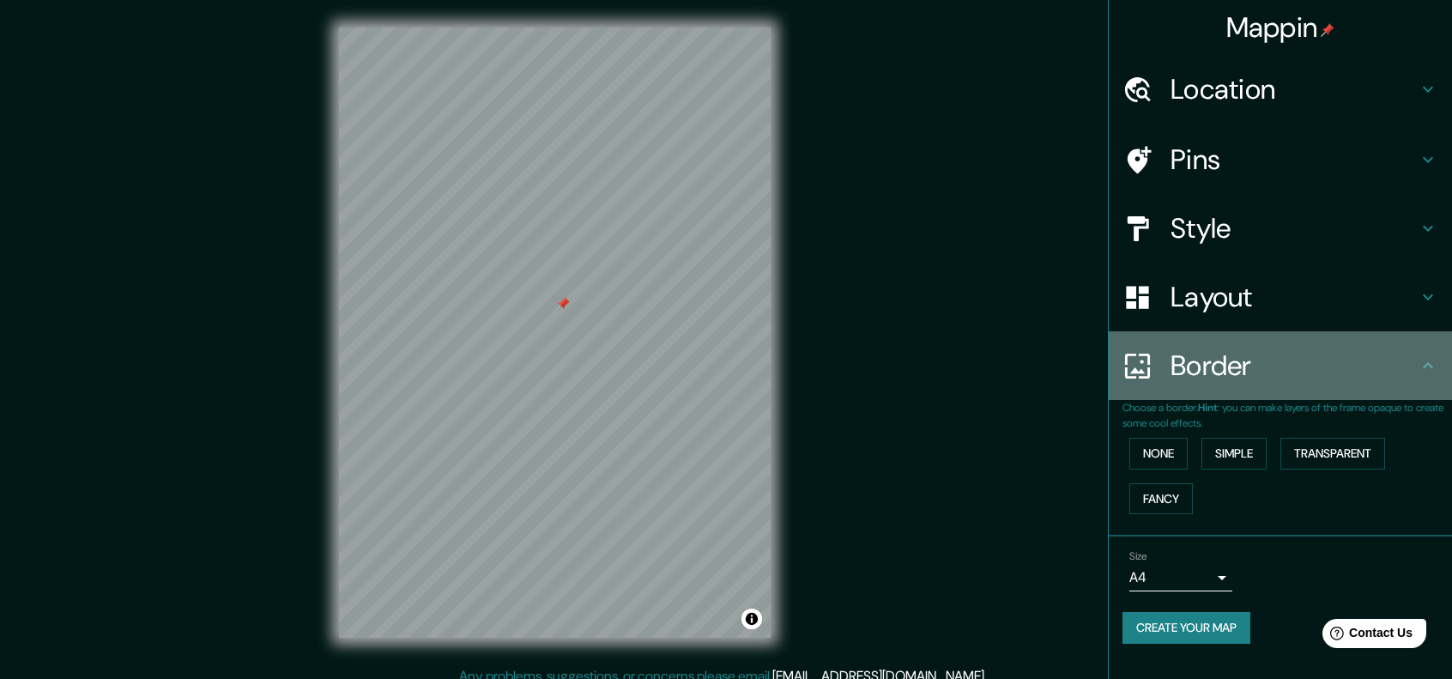
click at [1390, 387] on div "Border" at bounding box center [1280, 365] width 343 height 69
click at [1399, 363] on h4 "Border" at bounding box center [1294, 365] width 247 height 34
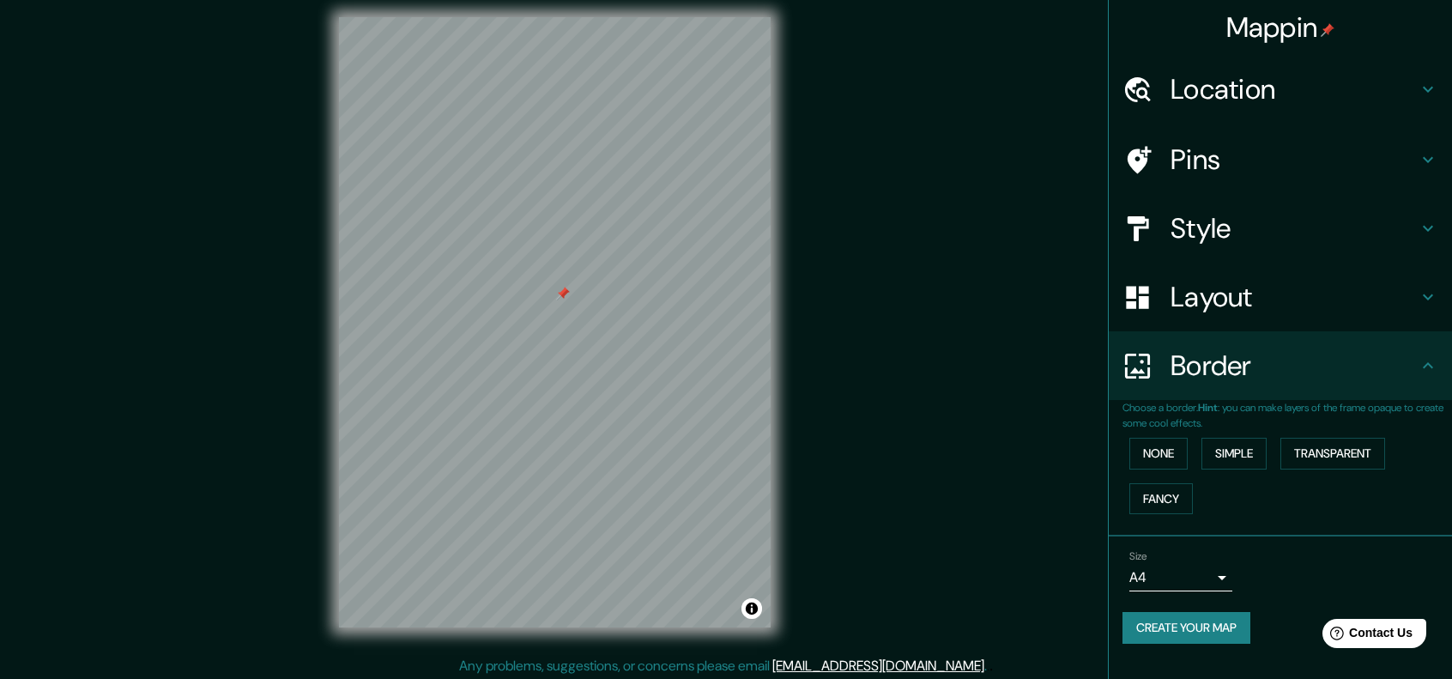
scroll to position [14, 0]
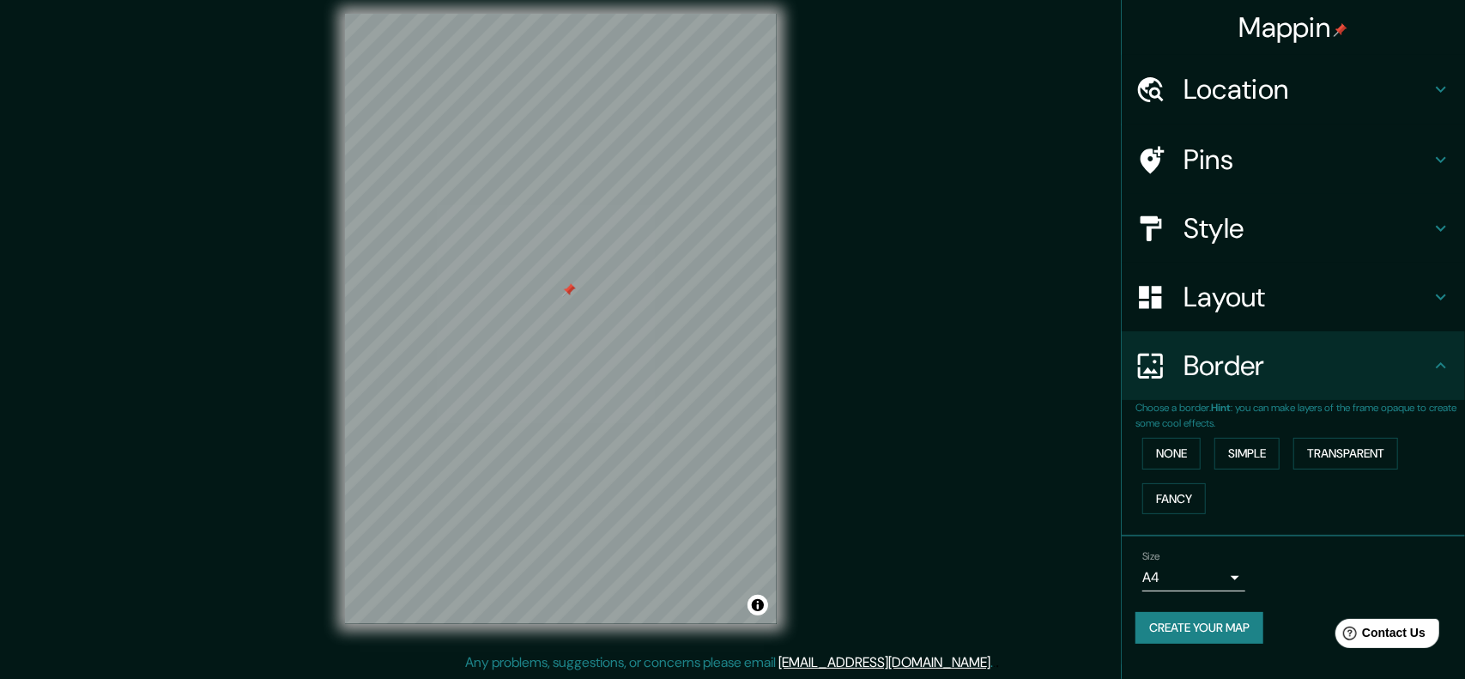
click at [1209, 566] on body "Mappin Location [GEOGRAPHIC_DATA], [GEOGRAPHIC_DATA], [GEOGRAPHIC_DATA], [GEOGR…" at bounding box center [732, 325] width 1465 height 679
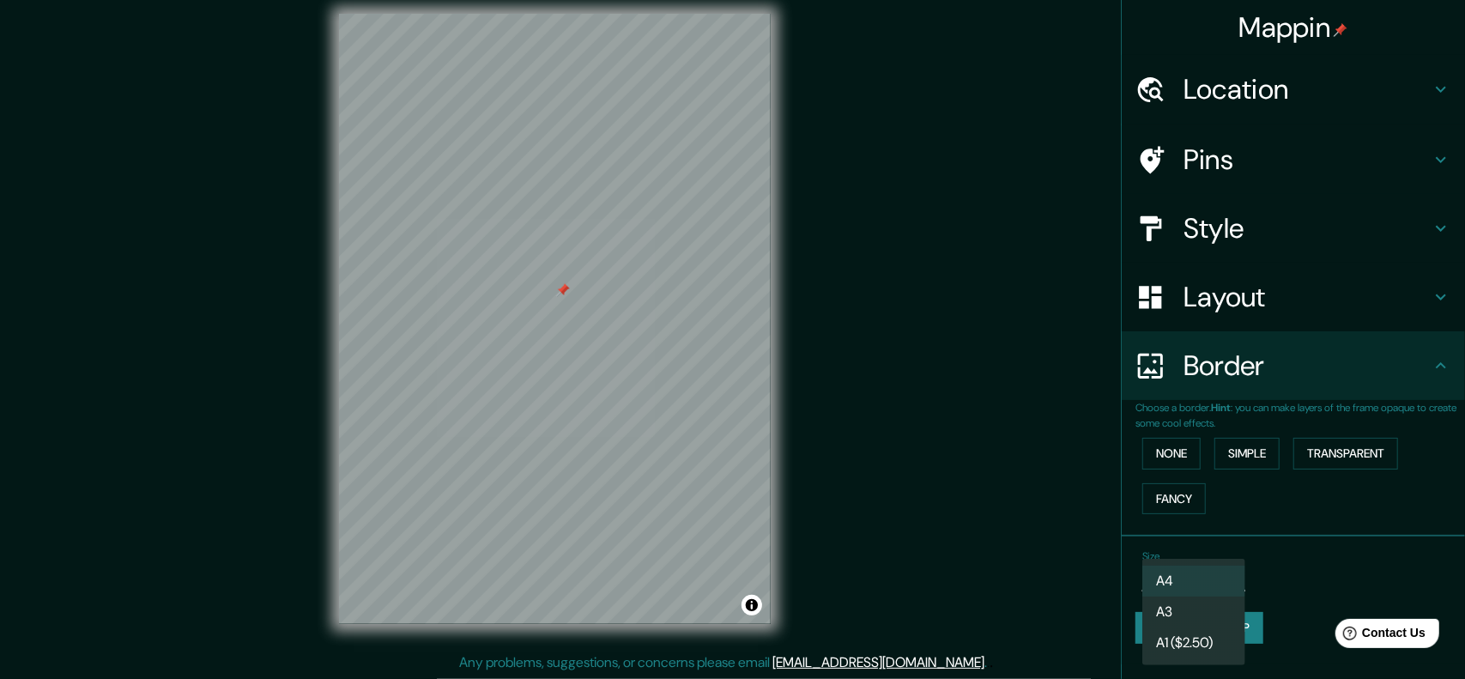
click at [1212, 567] on li "A4" at bounding box center [1193, 581] width 103 height 31
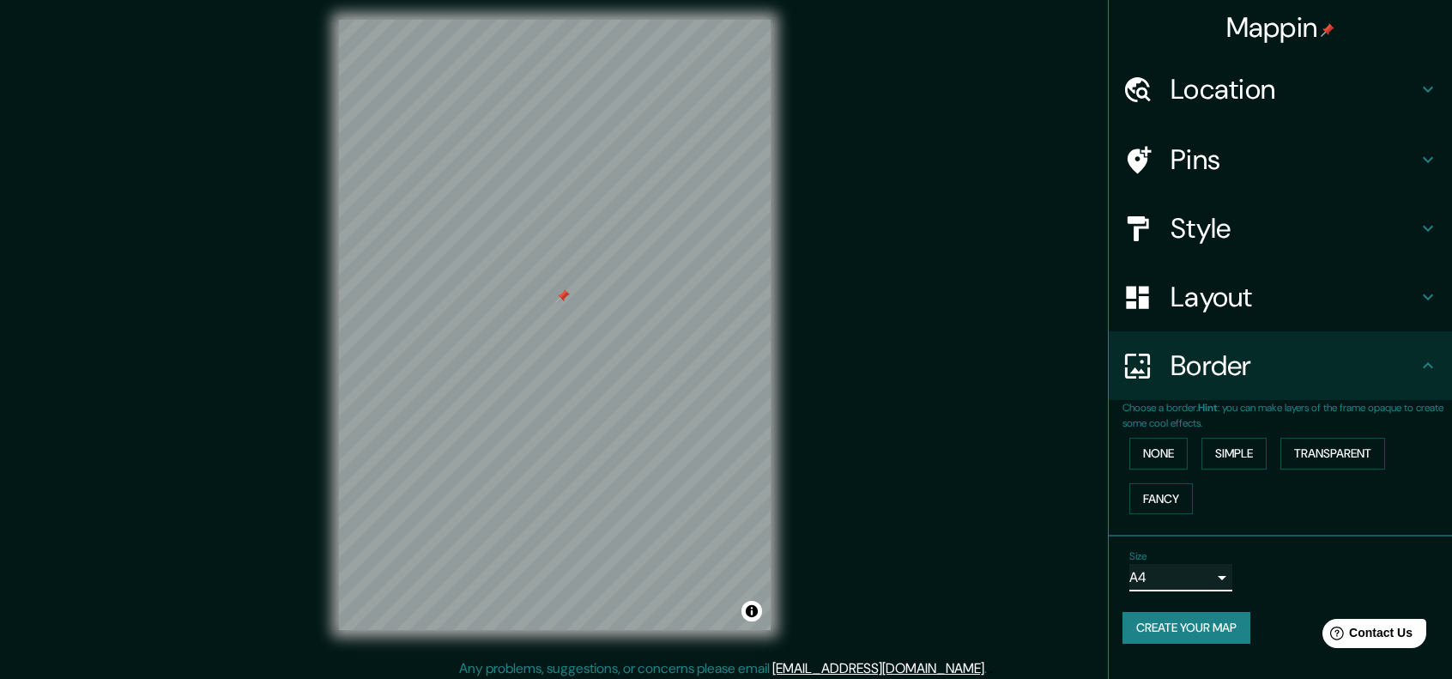
scroll to position [0, 0]
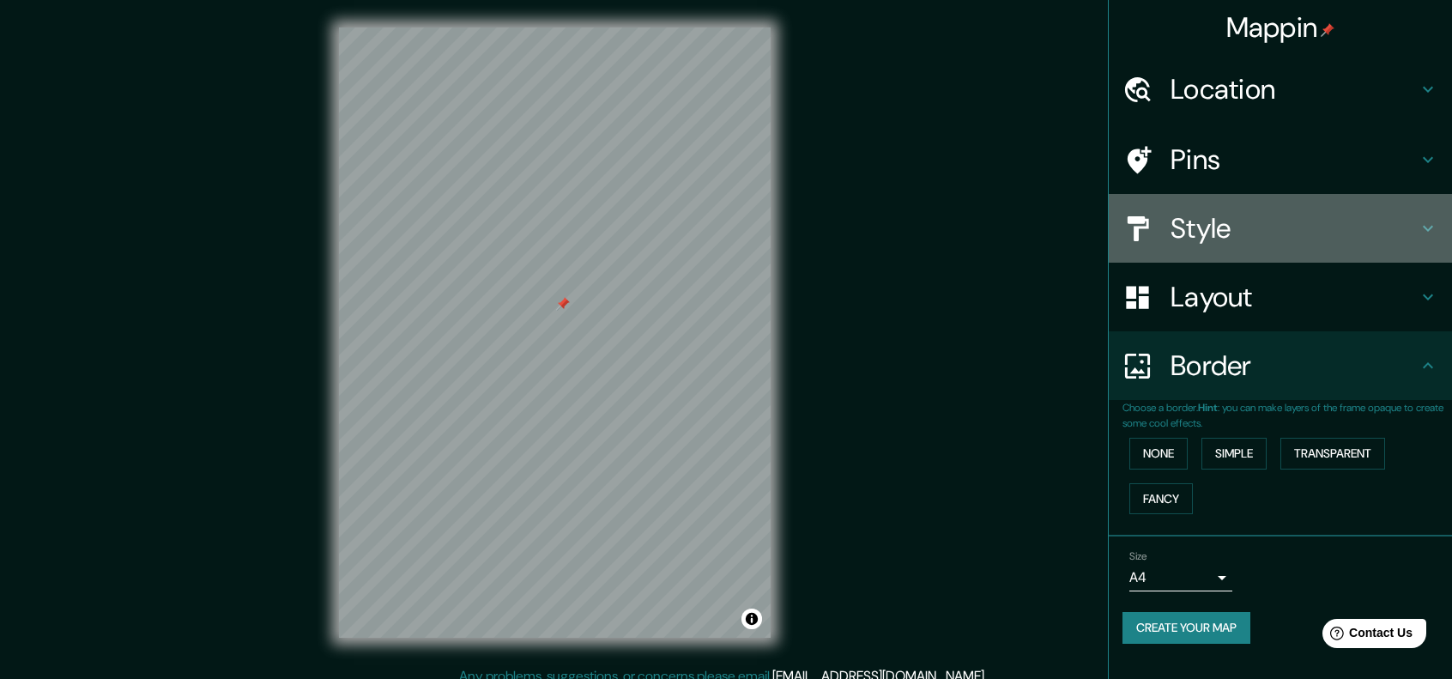
click at [1315, 227] on h4 "Style" at bounding box center [1294, 228] width 247 height 34
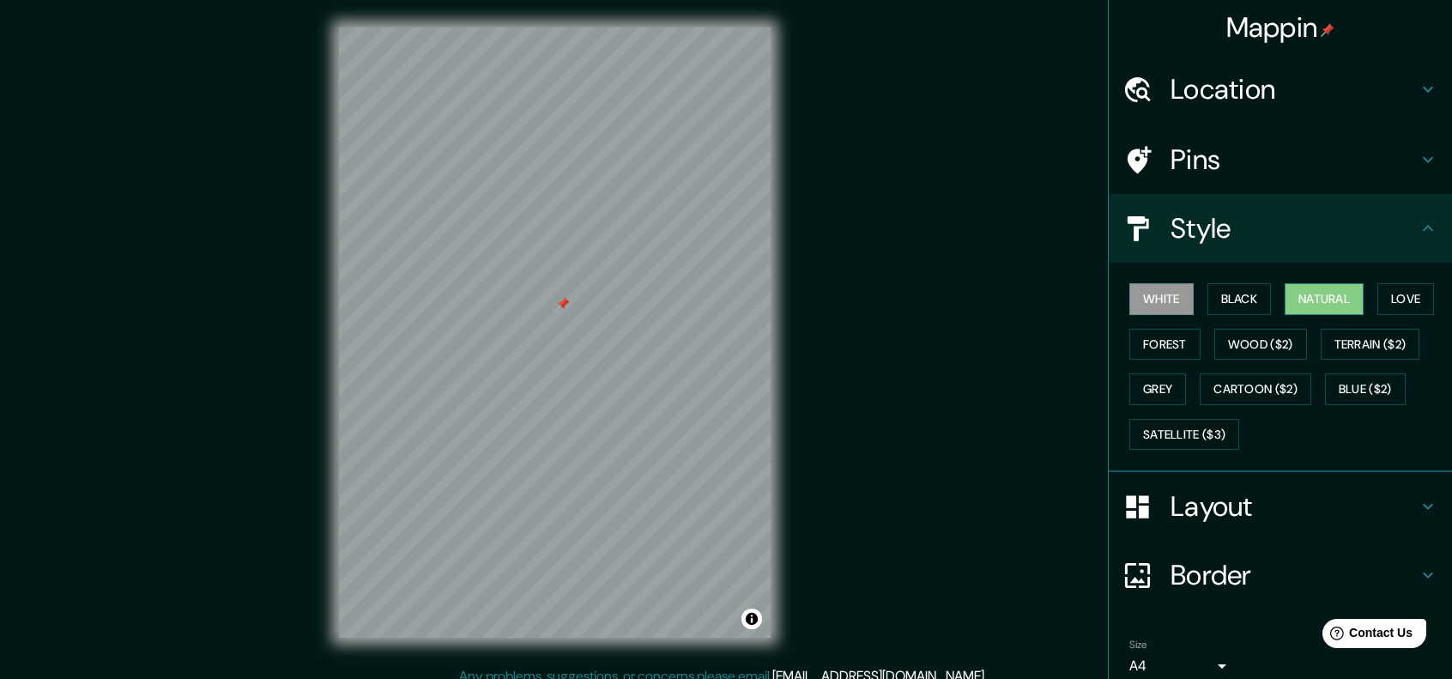
click at [1327, 293] on button "Natural" at bounding box center [1324, 299] width 79 height 32
